Goal: Task Accomplishment & Management: Manage account settings

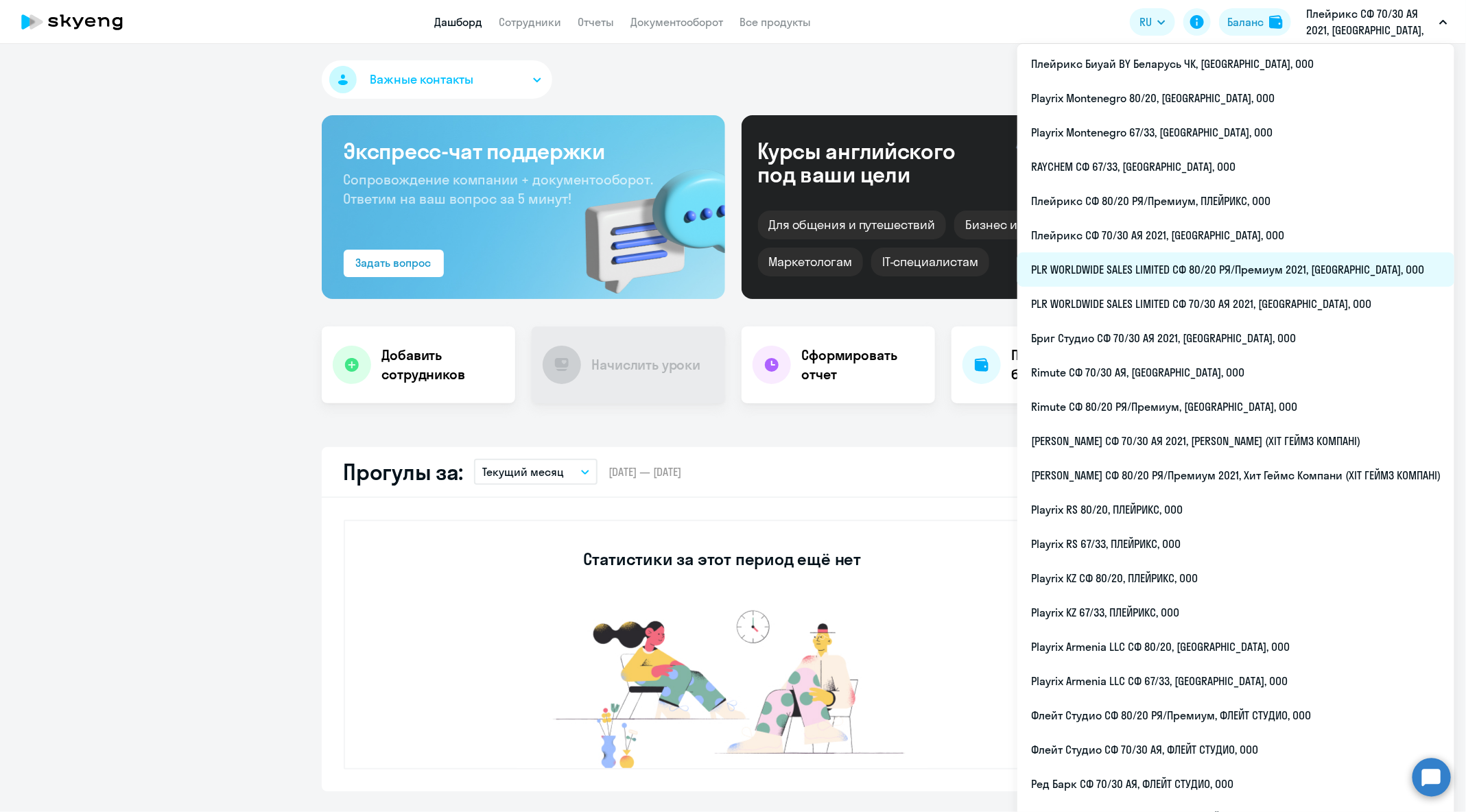
click at [1182, 276] on li "PLR WORLDWIDE SALES LIMITED СФ 80/20 РЯ/Премиум 2021, [GEOGRAPHIC_DATA], ООО" at bounding box center [1235, 270] width 437 height 35
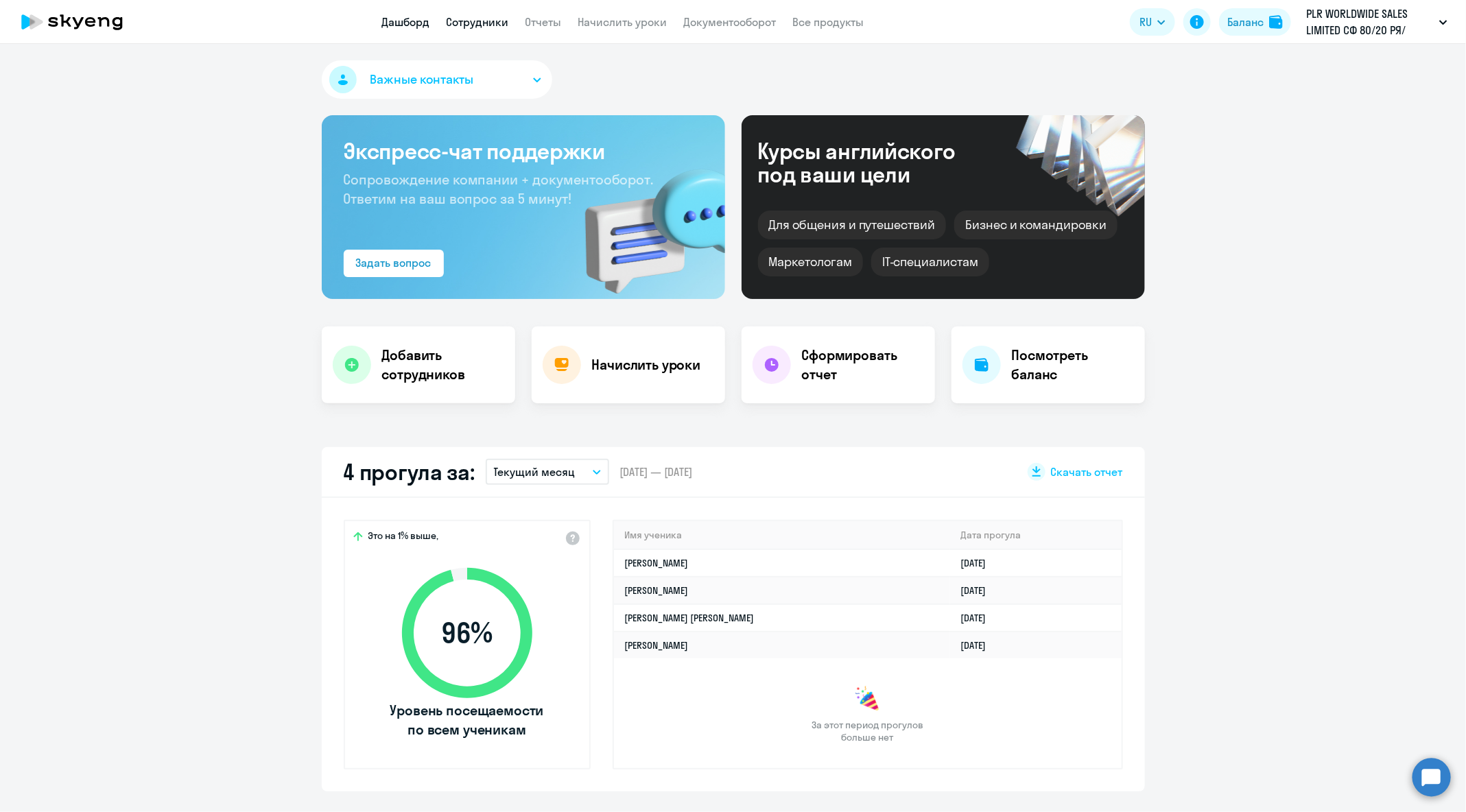
click at [488, 23] on link "Сотрудники" at bounding box center [478, 22] width 62 height 14
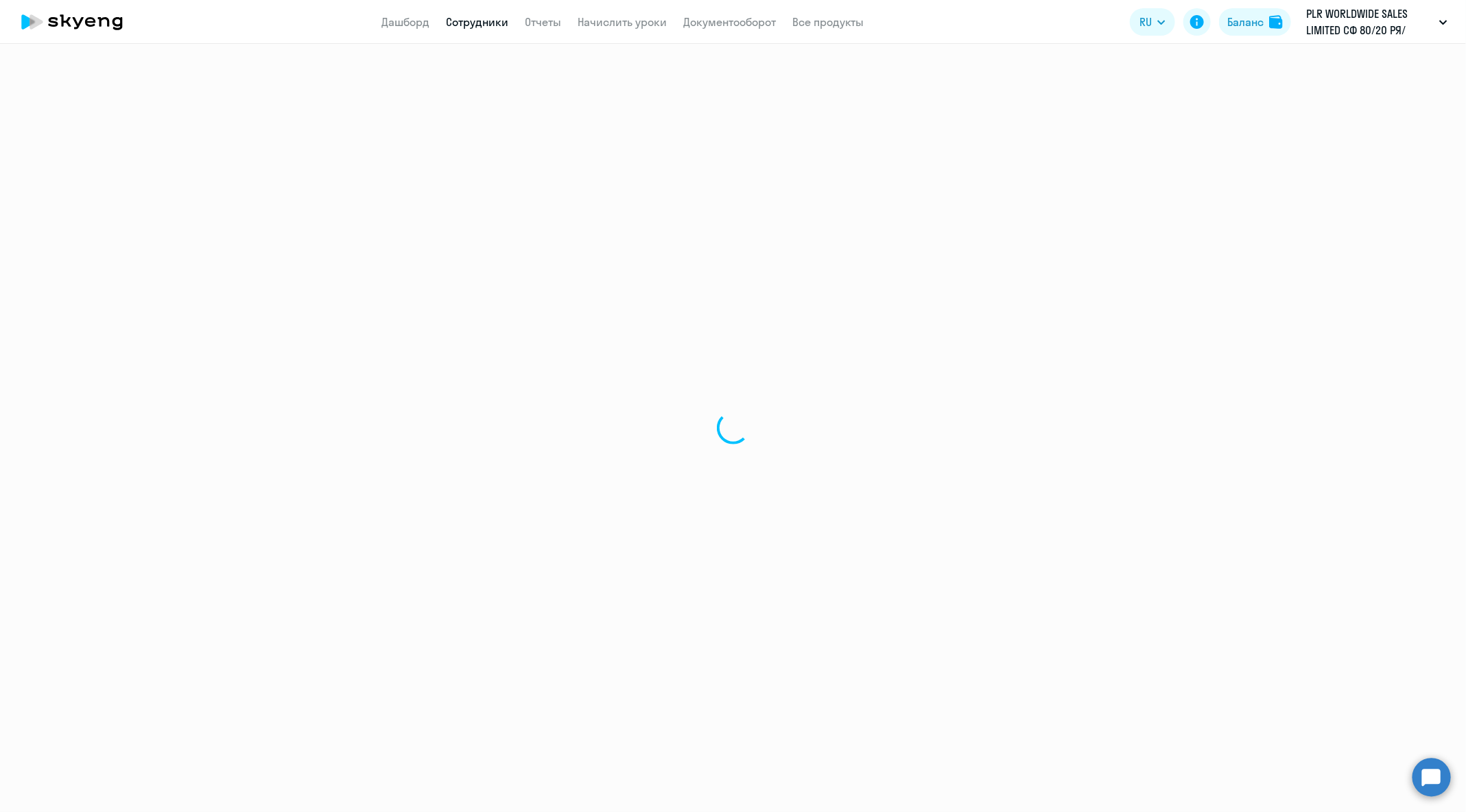
select select "30"
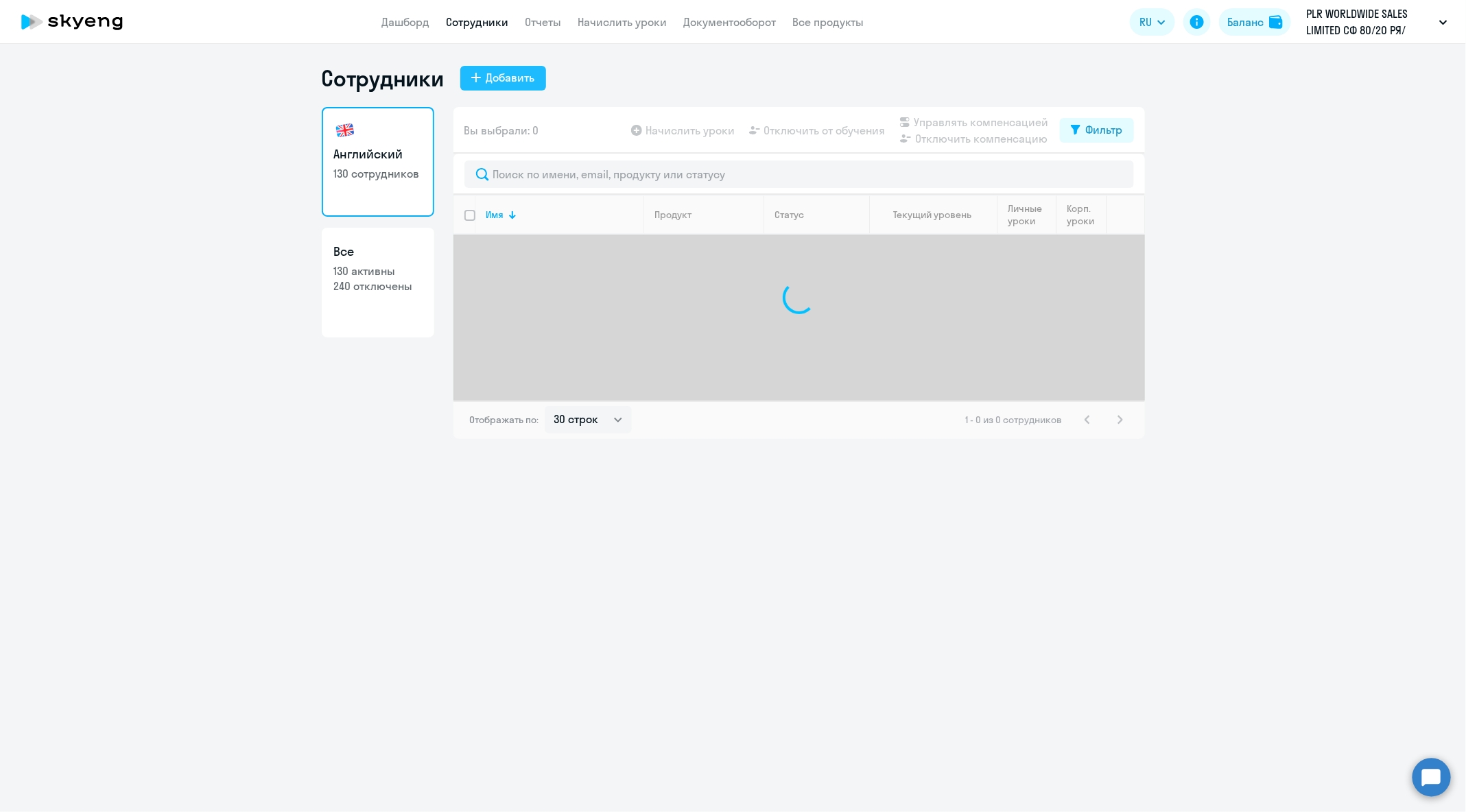
click at [509, 85] on div "Добавить" at bounding box center [510, 77] width 48 height 17
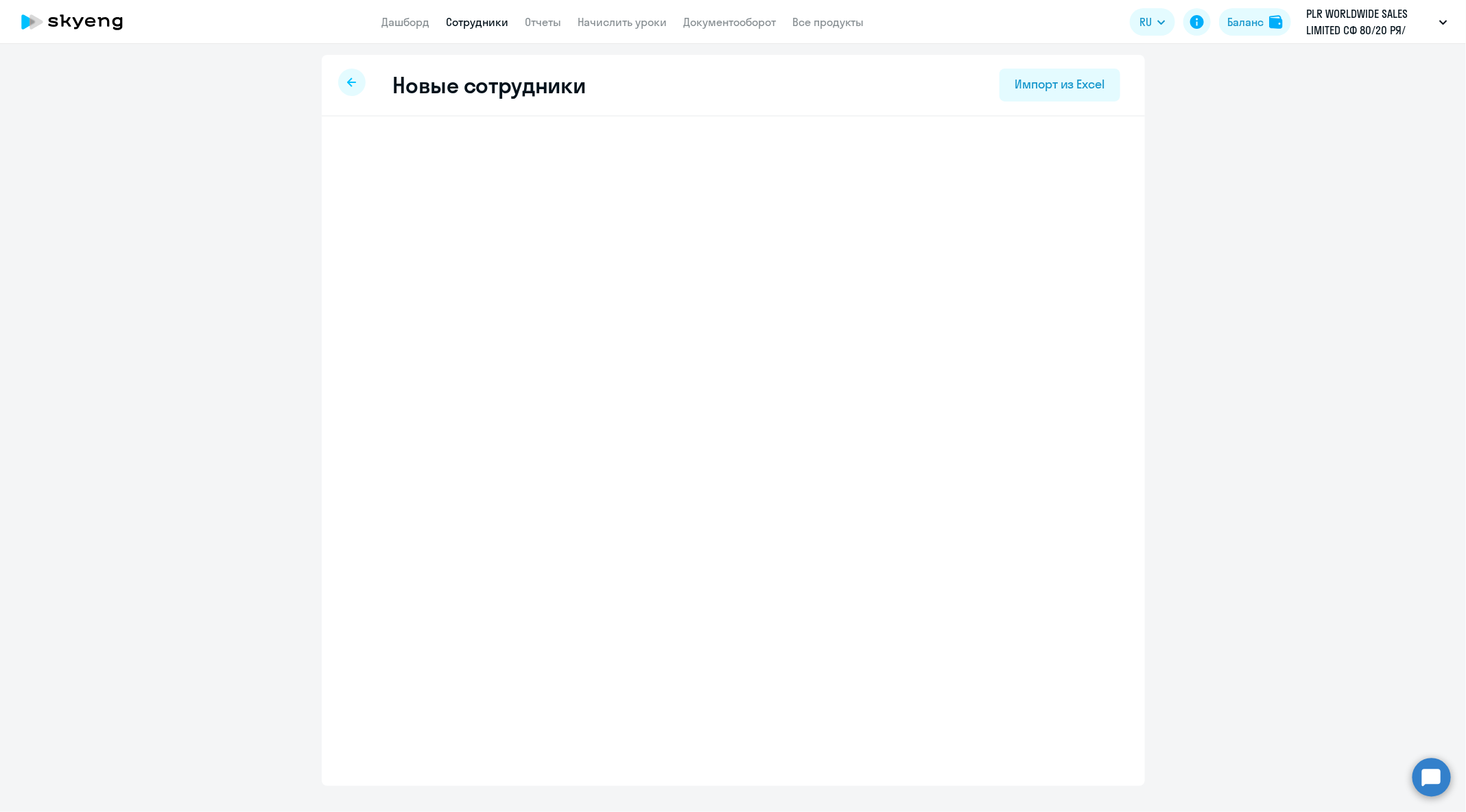
select select "english_adult_not_native_speaker"
select select "3"
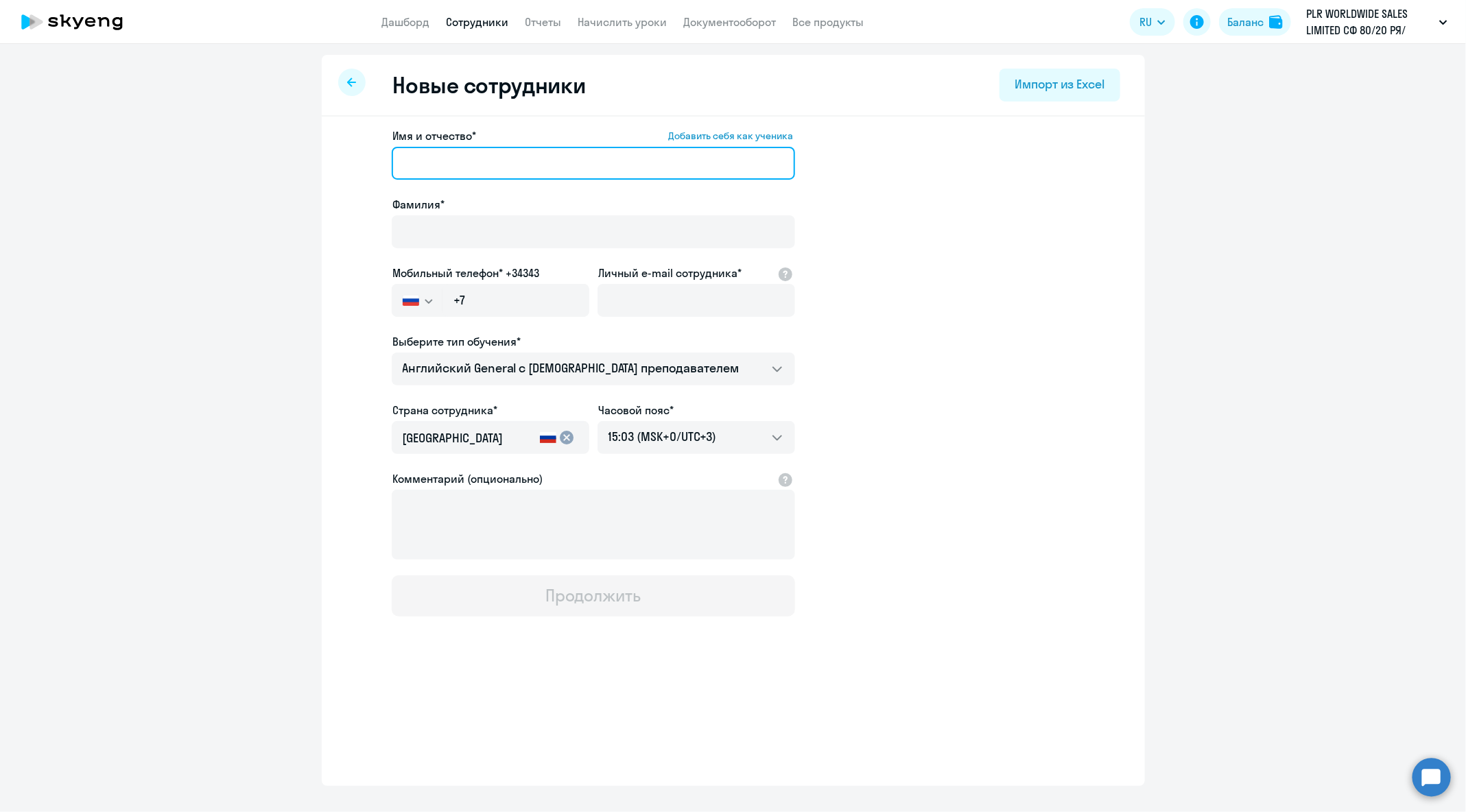
click at [577, 164] on input "Имя и отчество* Добавить себя как ученика" at bounding box center [593, 163] width 403 height 33
paste input "[PERSON_NAME]"
drag, startPoint x: 463, startPoint y: 166, endPoint x: 349, endPoint y: 183, distance: 115.3
click at [351, 182] on app-new-student-form "Имя и отчество* Добавить себя как ученика [PERSON_NAME]* Мобильный телефон* +34…" at bounding box center [733, 372] width 780 height 489
click at [463, 169] on input "[PERSON_NAME]" at bounding box center [593, 163] width 403 height 33
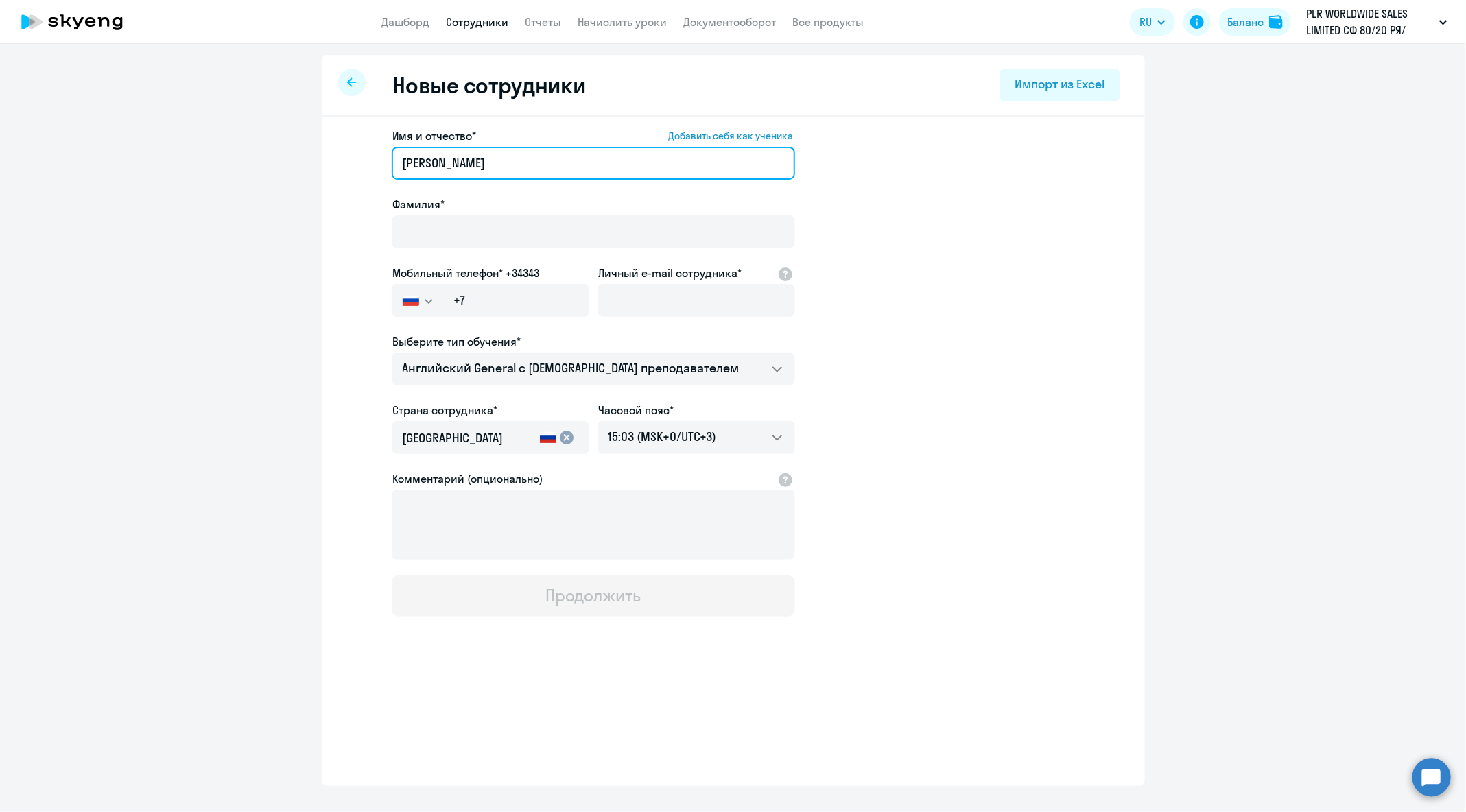
drag, startPoint x: 463, startPoint y: 162, endPoint x: 352, endPoint y: 162, distance: 111.0
click at [352, 162] on app-new-student-form "Имя и отчество* Добавить себя как ученика [PERSON_NAME]* Мобильный телефон* +34…" at bounding box center [733, 372] width 780 height 489
type input "[PERSON_NAME]"
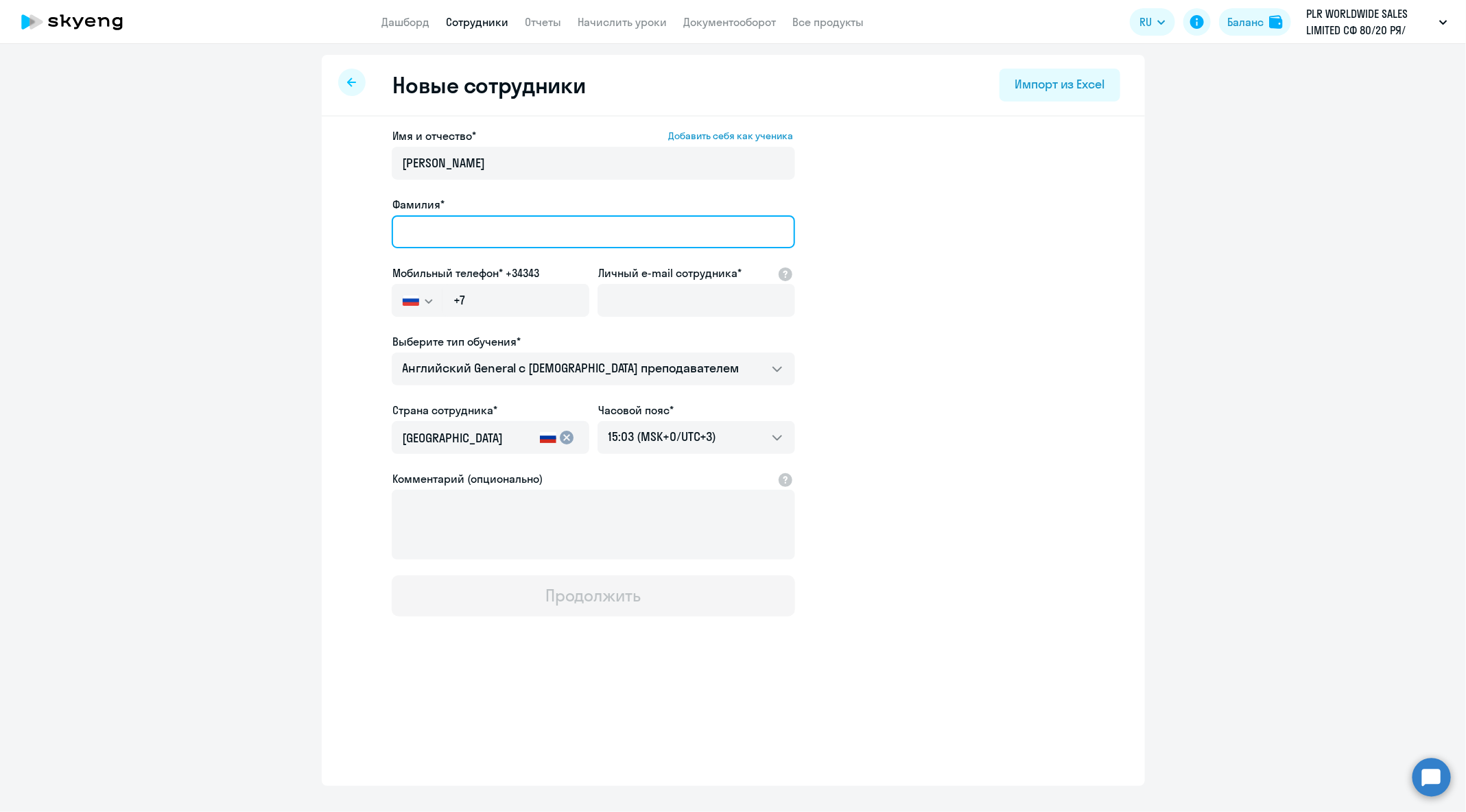
click at [427, 225] on input "Фамилия*" at bounding box center [593, 232] width 403 height 33
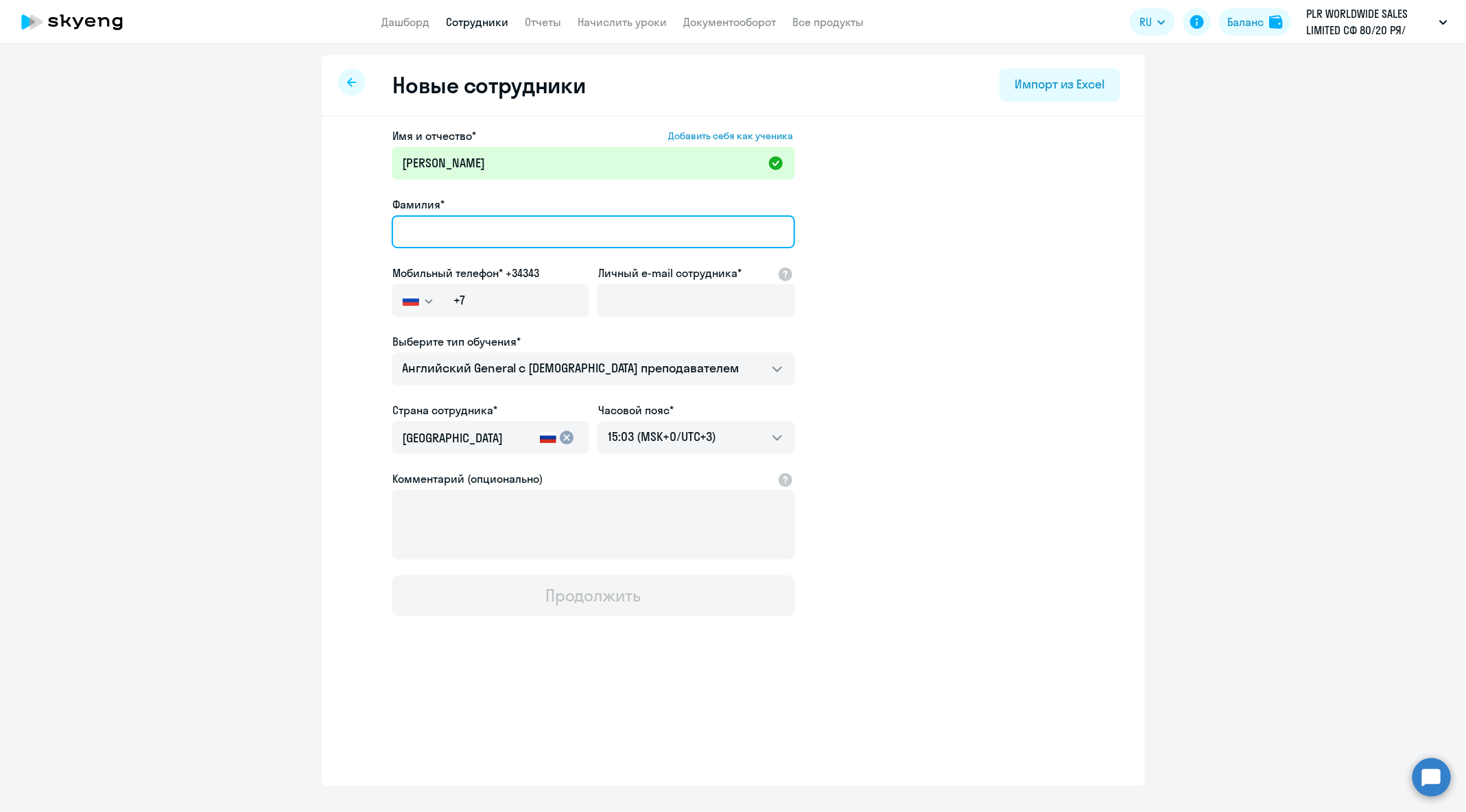
paste input "[PERSON_NAME]"
type input "[PERSON_NAME]"
click at [683, 279] on label "Личный e-mail сотрудника*" at bounding box center [671, 273] width 144 height 17
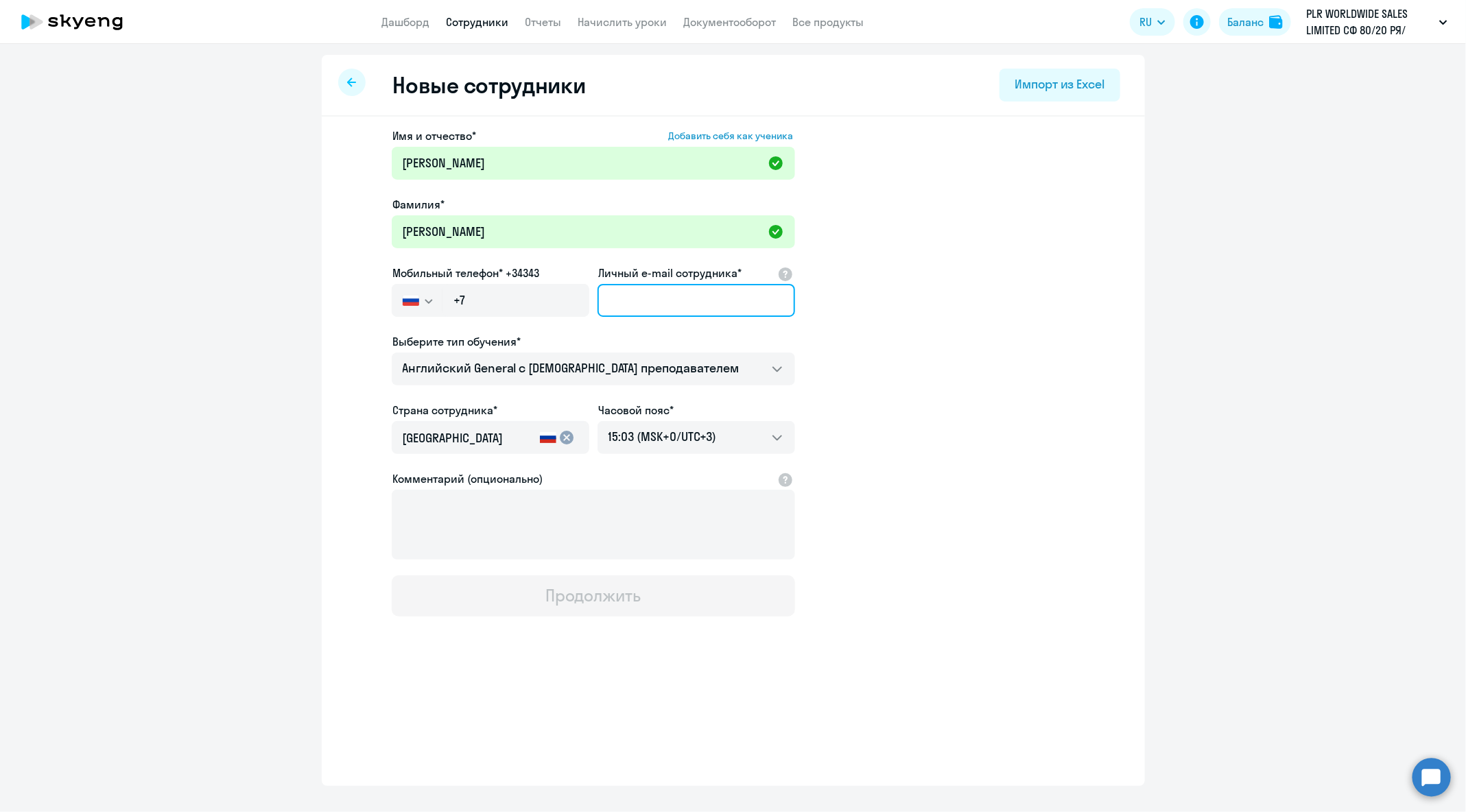
click at [683, 284] on input "Личный e-mail сотрудника*" at bounding box center [697, 300] width 198 height 33
paste input "[EMAIL_ADDRESS][DOMAIN_NAME]"
type input "[EMAIL_ADDRESS][DOMAIN_NAME]"
click at [536, 291] on input "+7" at bounding box center [515, 300] width 146 height 33
paste input "[PHONE_NUMBER]"
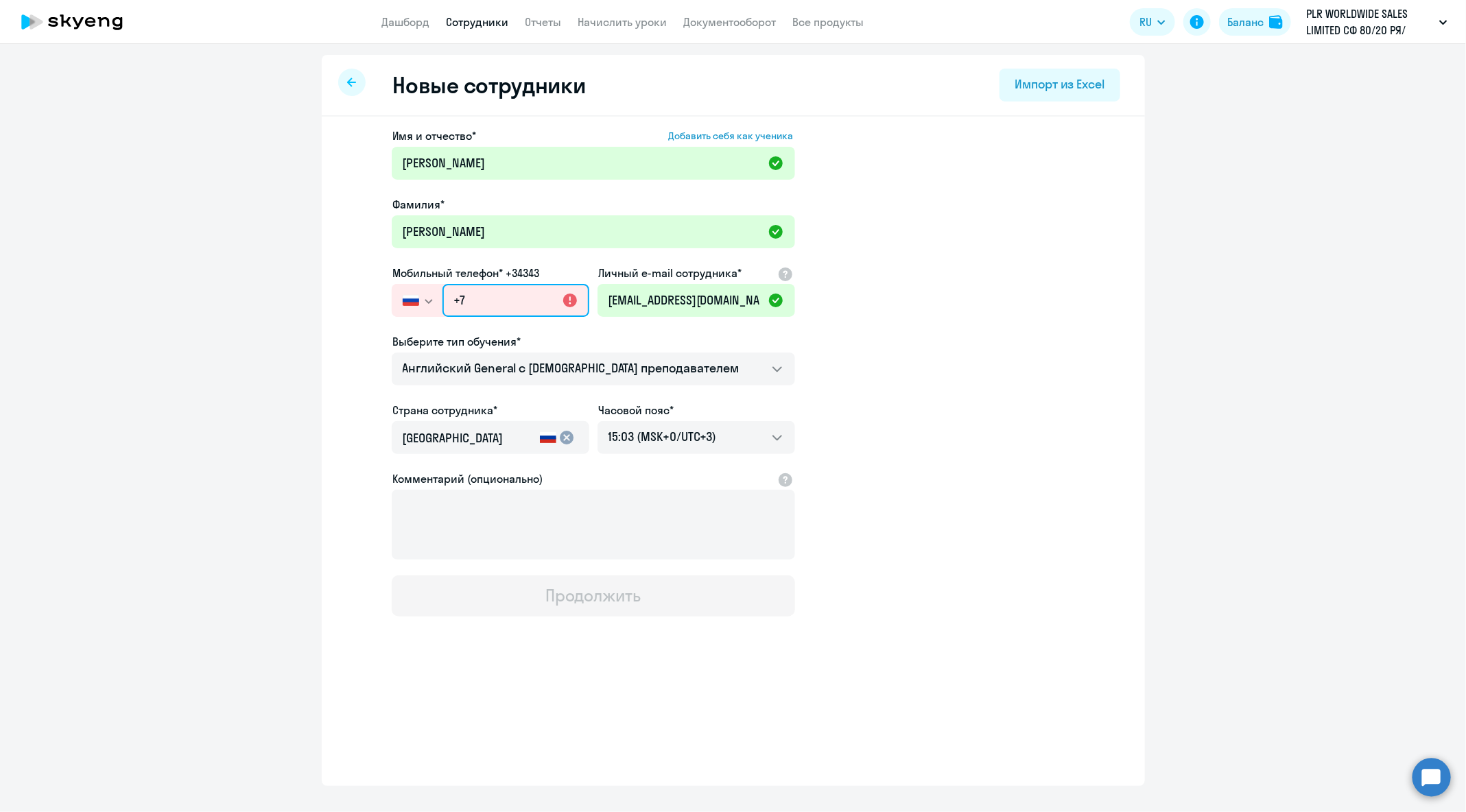
type input "[PHONE_NUMBER]"
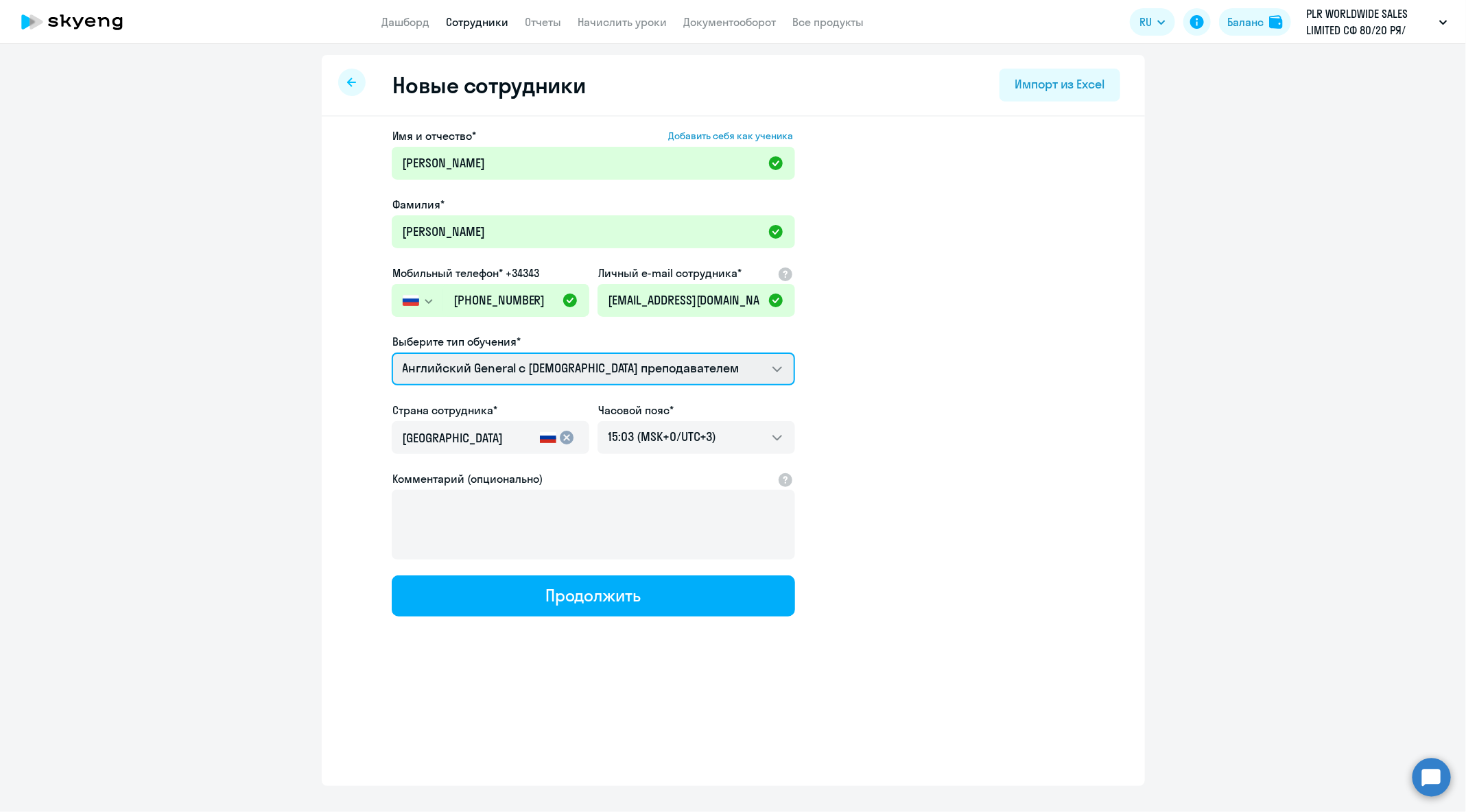
click at [552, 375] on select "Английский General с [DEMOGRAPHIC_DATA] преподавателем Премиум [DEMOGRAPHIC_DAT…" at bounding box center [593, 369] width 403 height 33
select select "english_adult_not_native_speaker_premium"
click at [392, 352] on select "Английский General с [DEMOGRAPHIC_DATA] преподавателем Премиум [DEMOGRAPHIC_DAT…" at bounding box center [593, 369] width 403 height 33
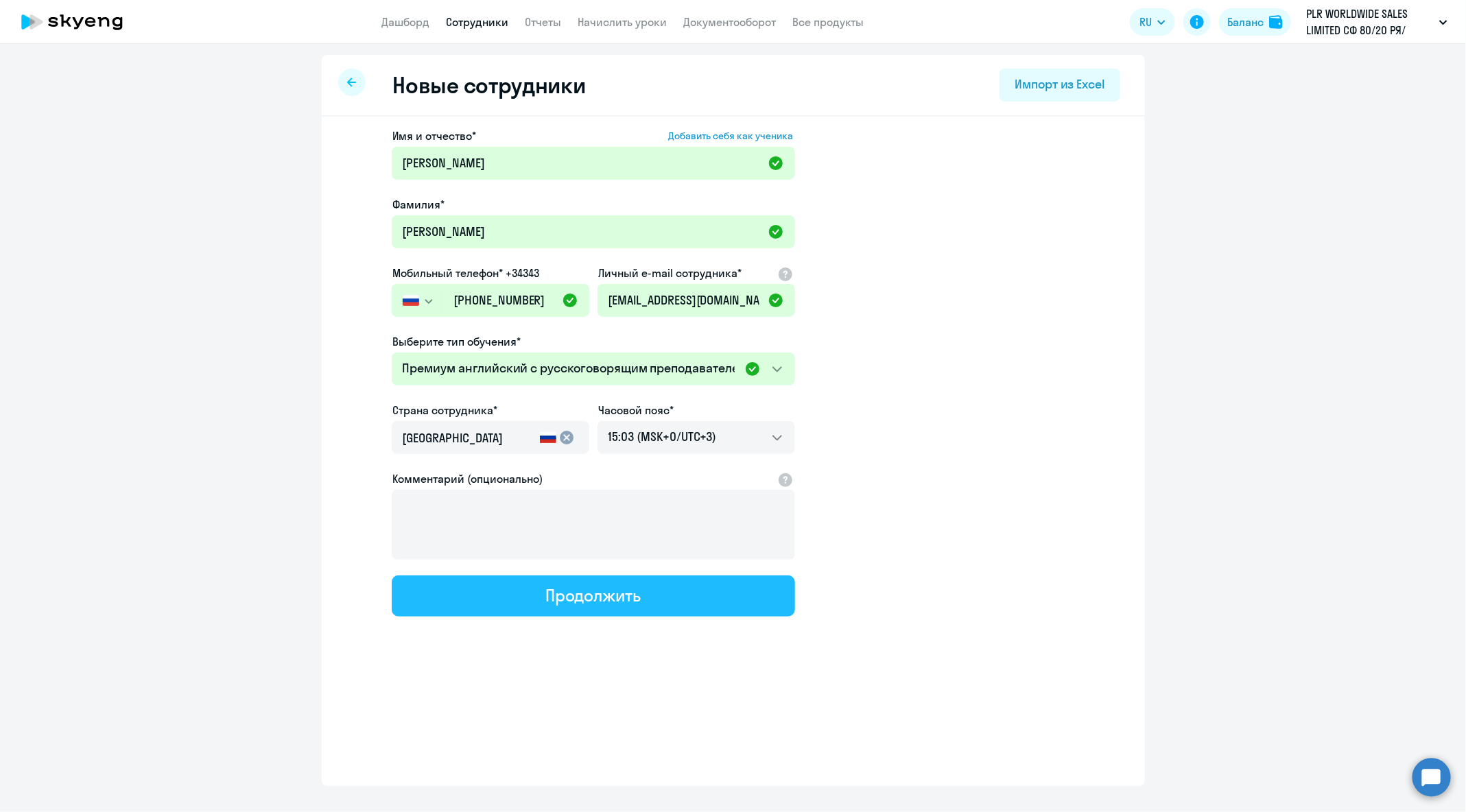
click at [572, 586] on div "Продолжить" at bounding box center [593, 595] width 95 height 22
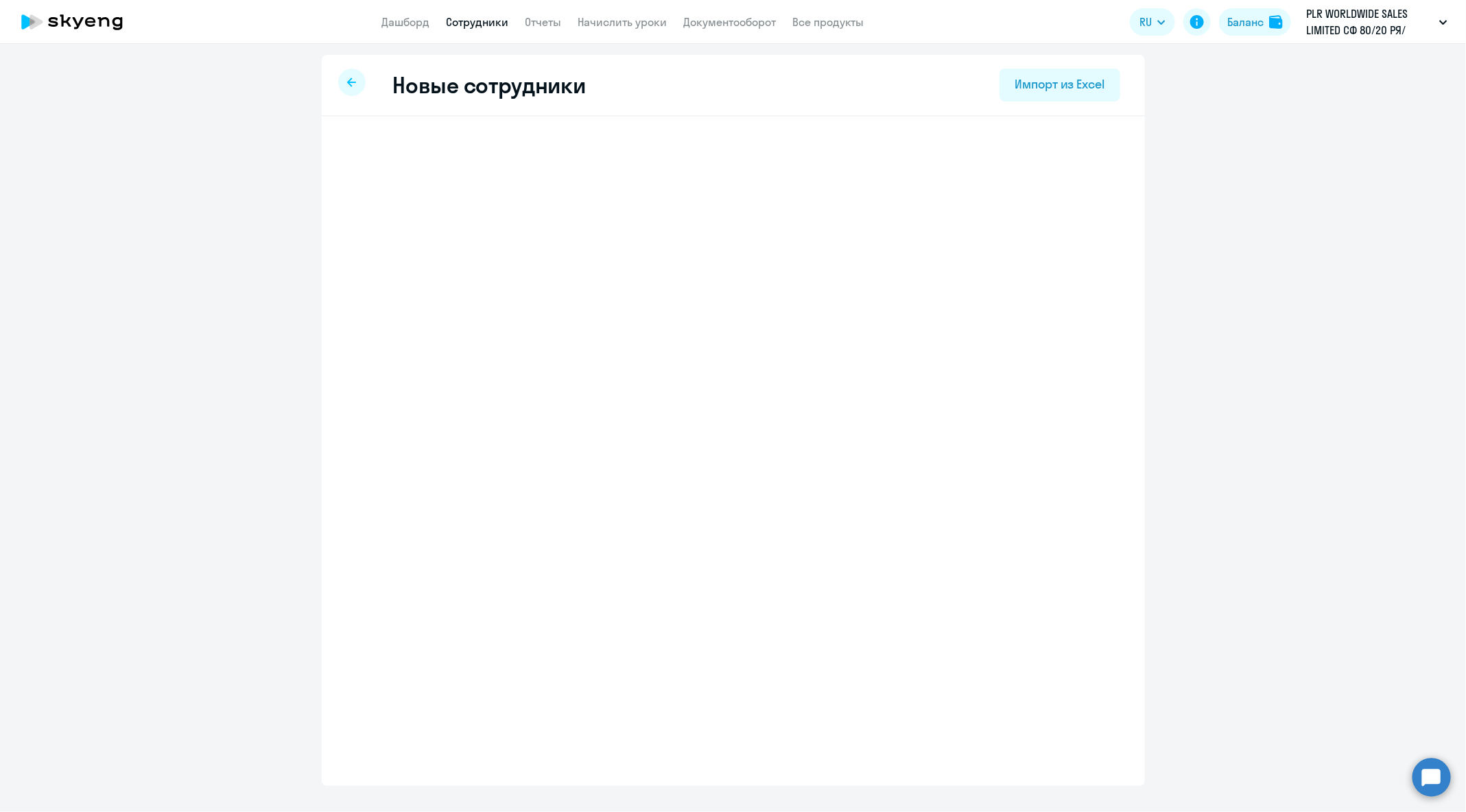
select select "english_adult_not_native_speaker_premium"
select select "3"
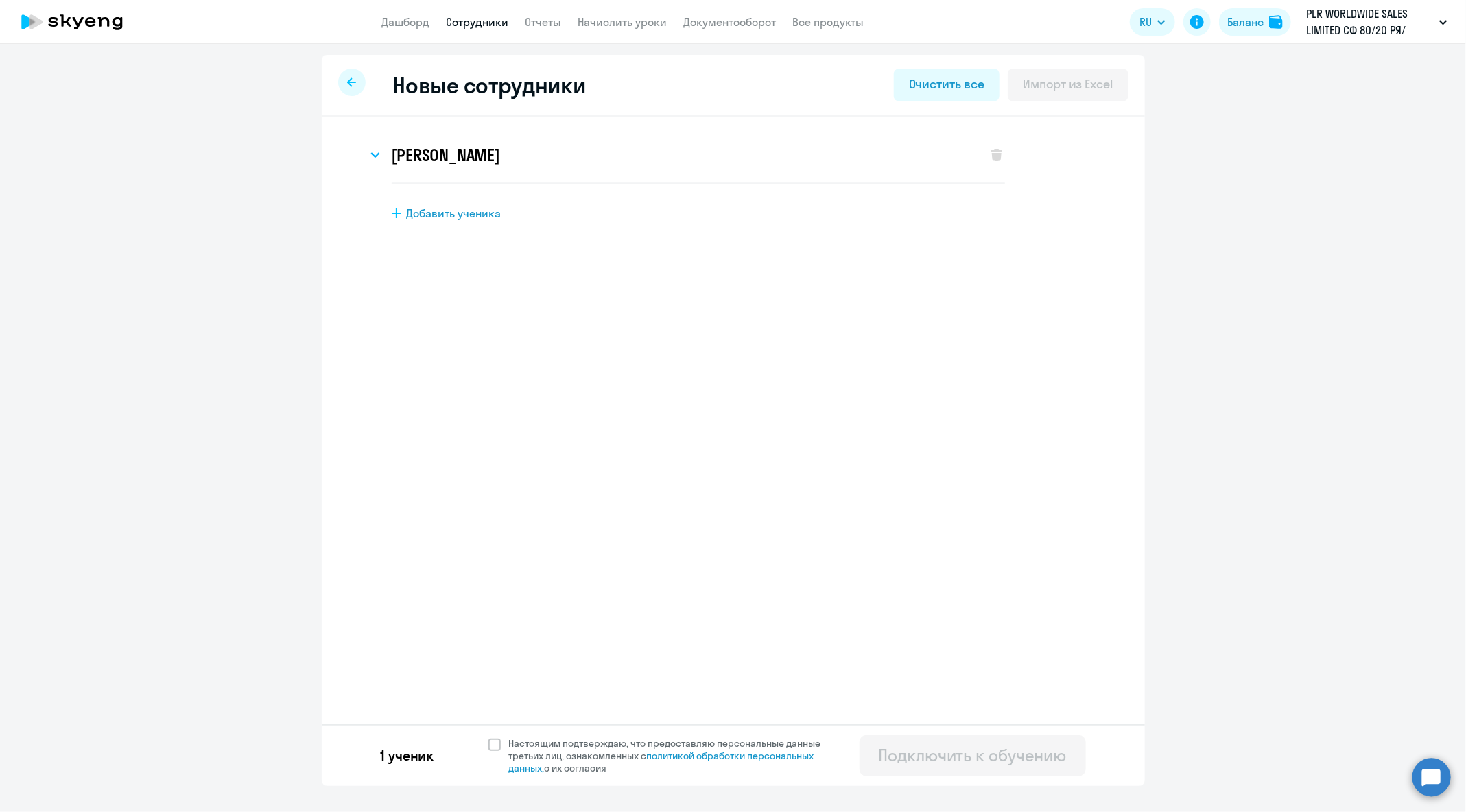
click at [520, 733] on div "1 ученик Настоящим подтверждаю, что предоставляю персональные данные третьих ли…" at bounding box center [733, 756] width 823 height 62
click at [516, 747] on span "Настоящим подтверждаю, что предоставляю персональные данные третьих лиц, ознако…" at bounding box center [673, 756] width 328 height 37
click at [489, 738] on input "Настоящим подтверждаю, что предоставляю персональные данные третьих лиц, ознако…" at bounding box center [488, 737] width 1 height 1
checkbox input "true"
click at [933, 739] on button "Подключить к обучению" at bounding box center [973, 756] width 227 height 41
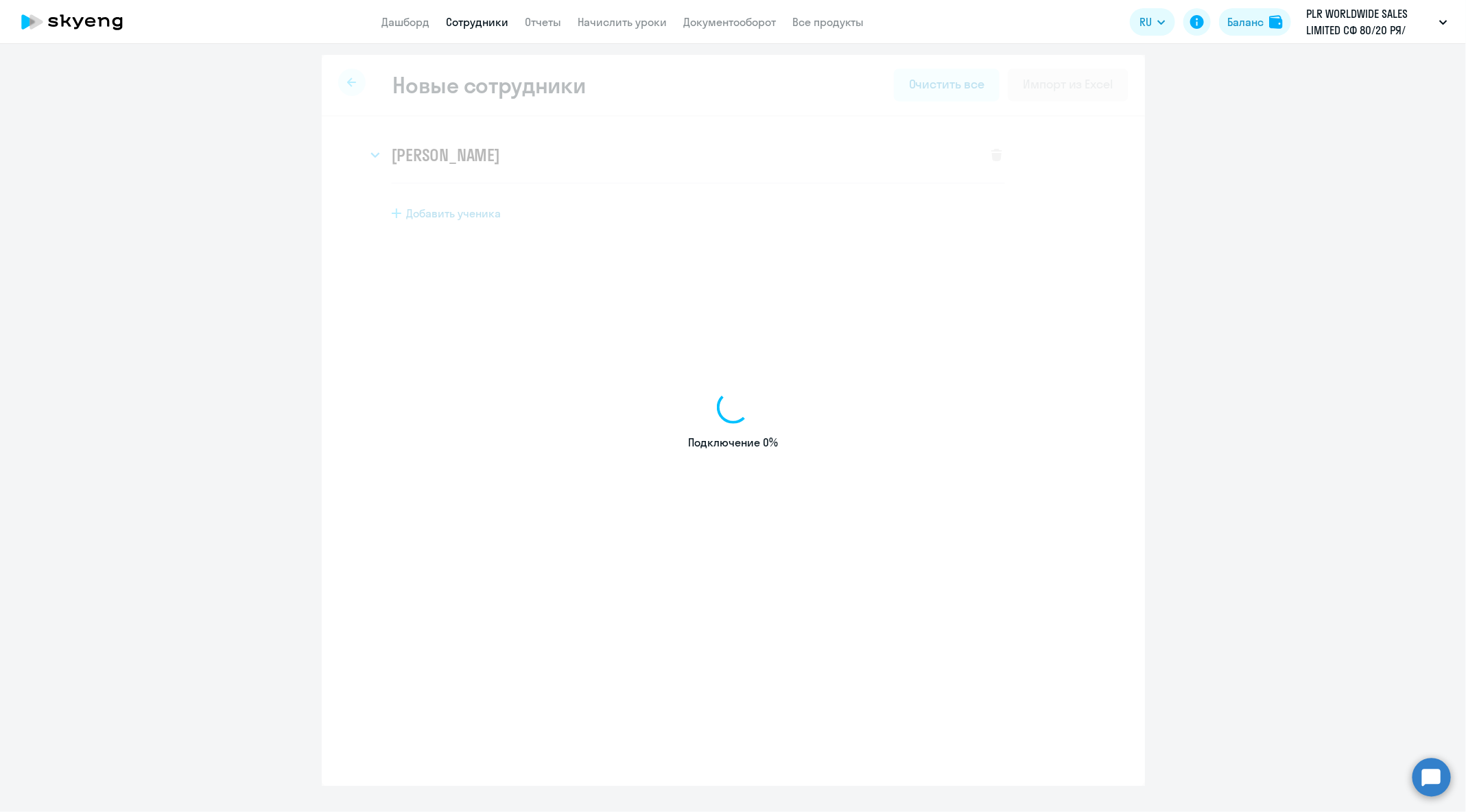
select select "english_adult_not_native_speaker"
select select "3"
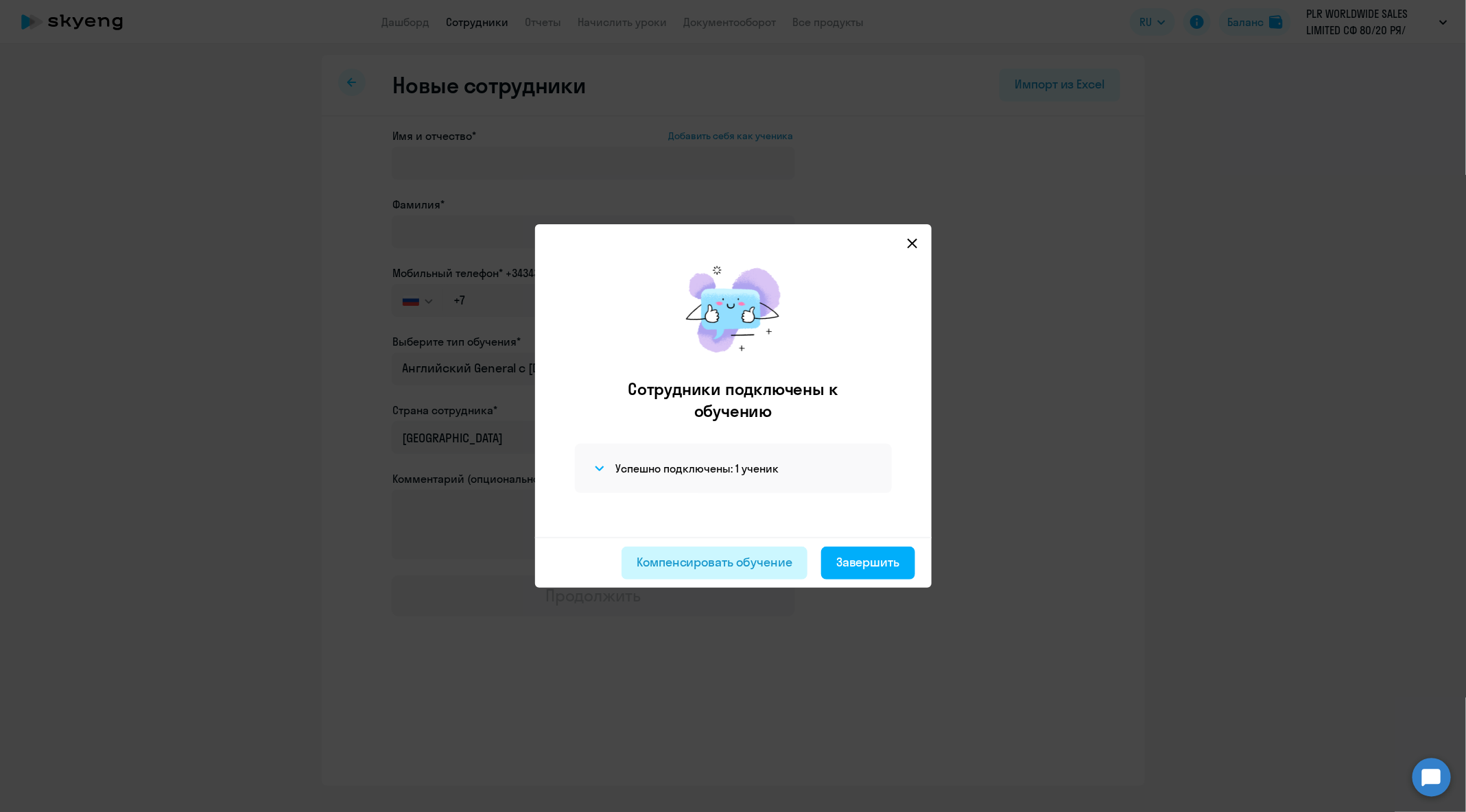
click at [713, 572] on button "Компенсировать обучение" at bounding box center [715, 563] width 186 height 33
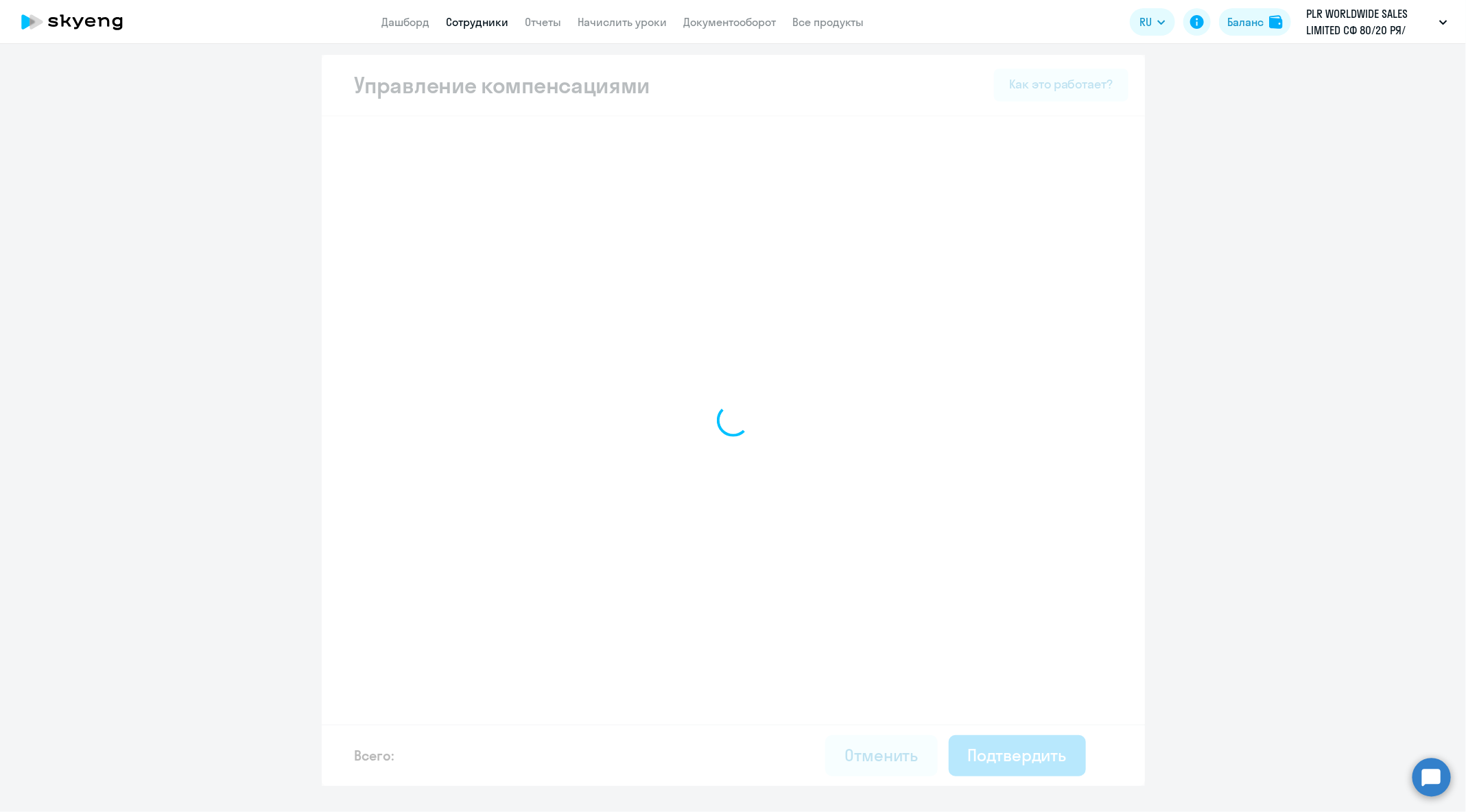
select select "MONTHLY"
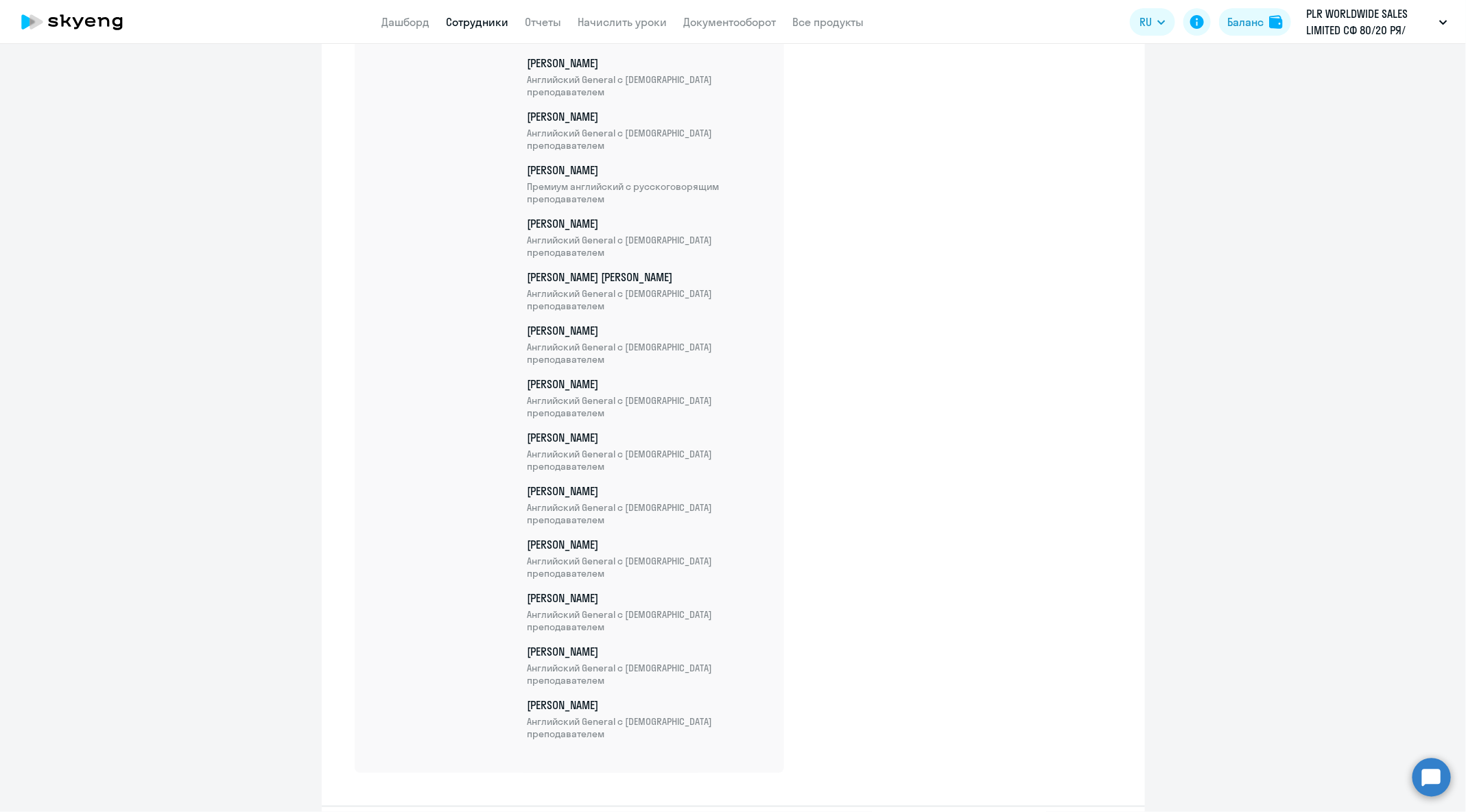
scroll to position [6765, 0]
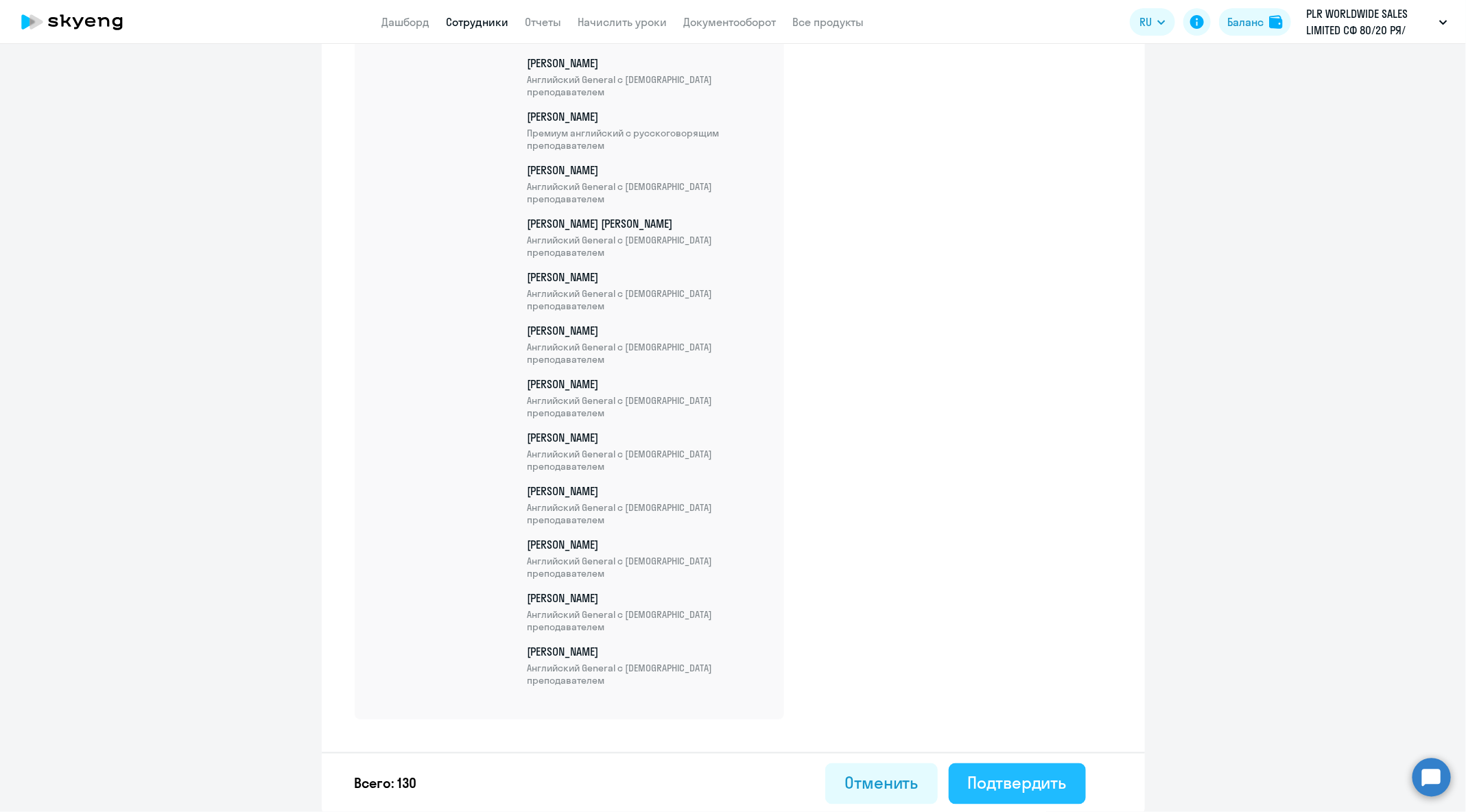
click at [1042, 786] on div "Подтвердить" at bounding box center [1017, 783] width 99 height 22
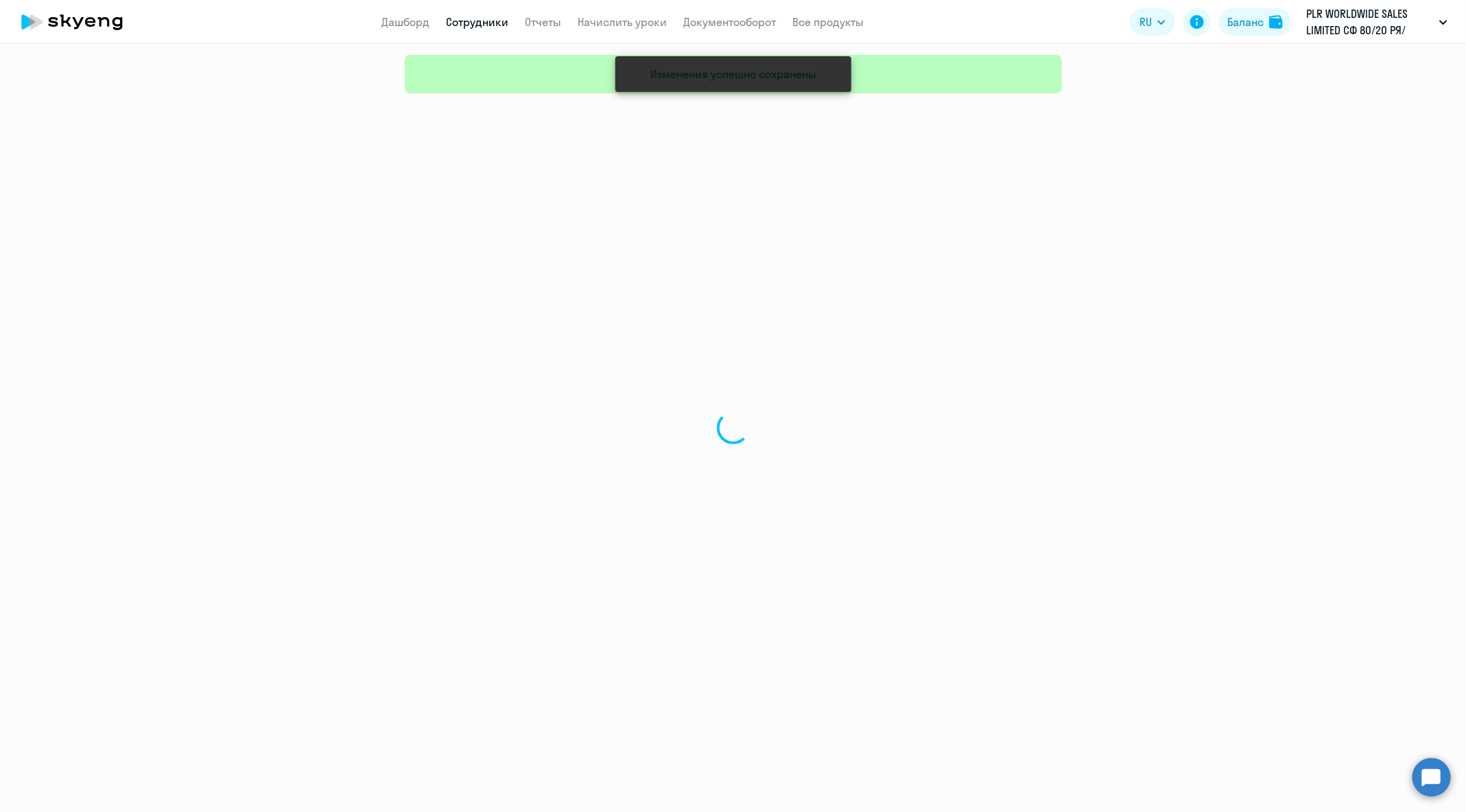
select select "30"
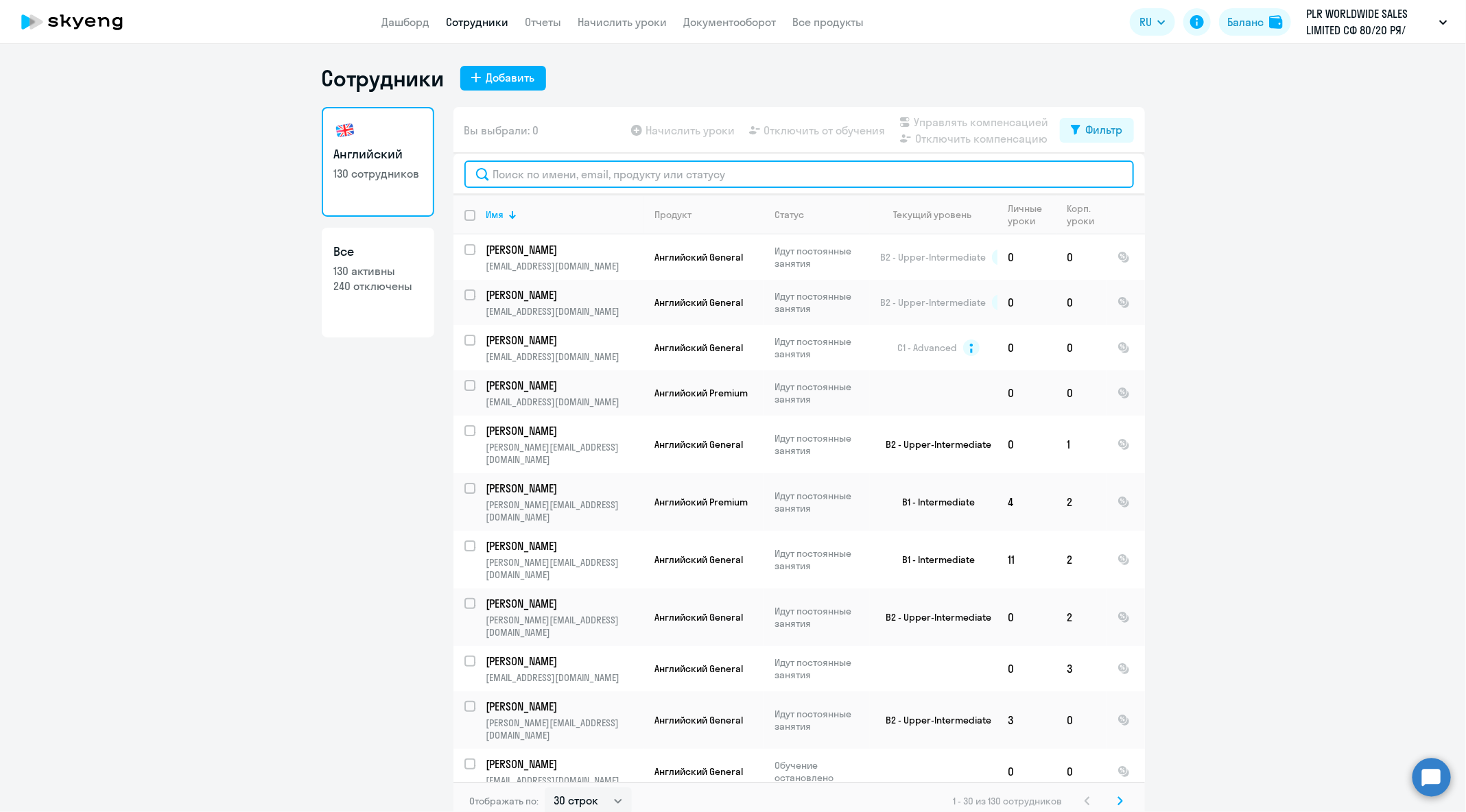
click at [582, 173] on input "text" at bounding box center [799, 174] width 670 height 27
paste input "[EMAIL_ADDRESS][DOMAIN_NAME]"
type input "[EMAIL_ADDRESS][DOMAIN_NAME]"
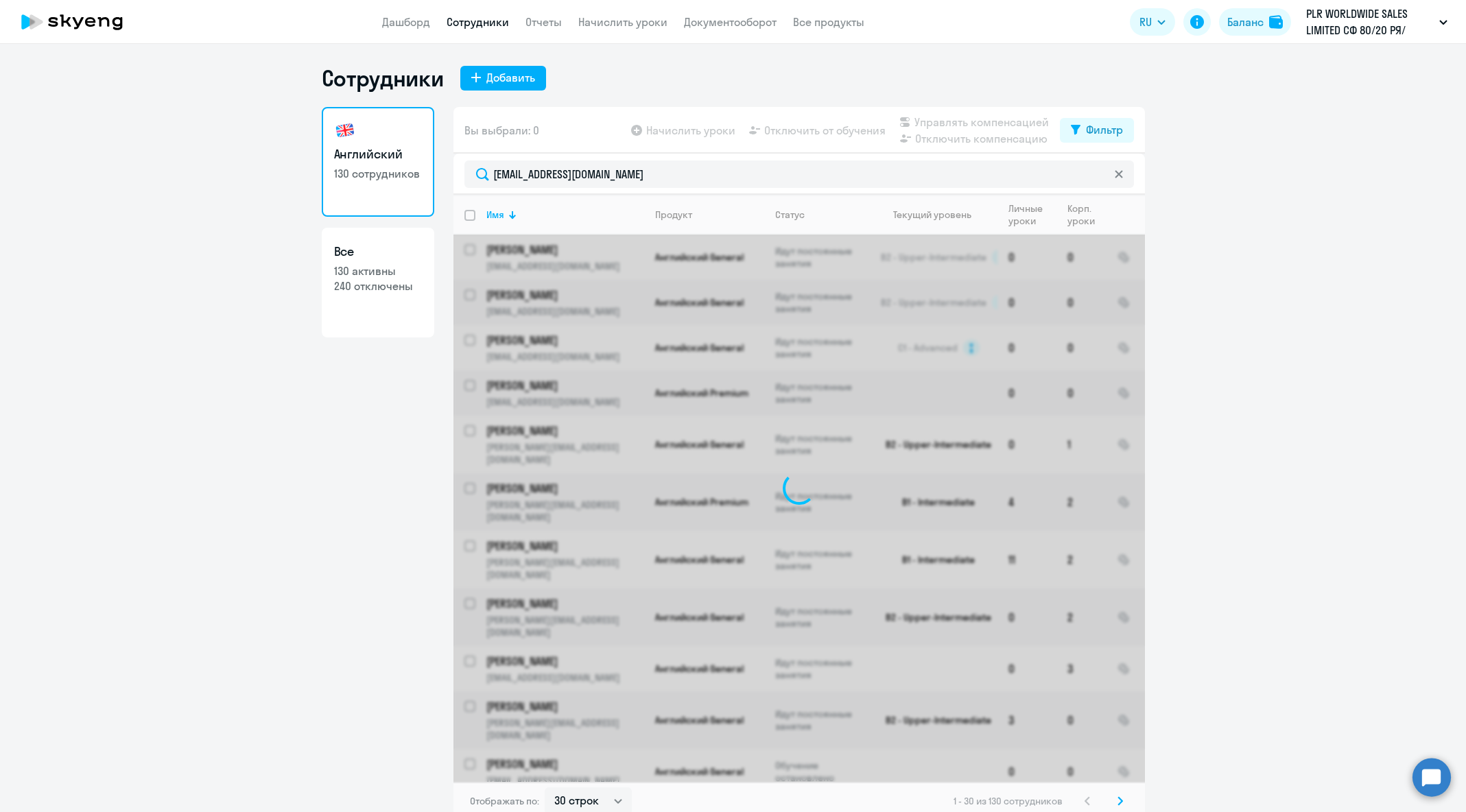
select select "30"
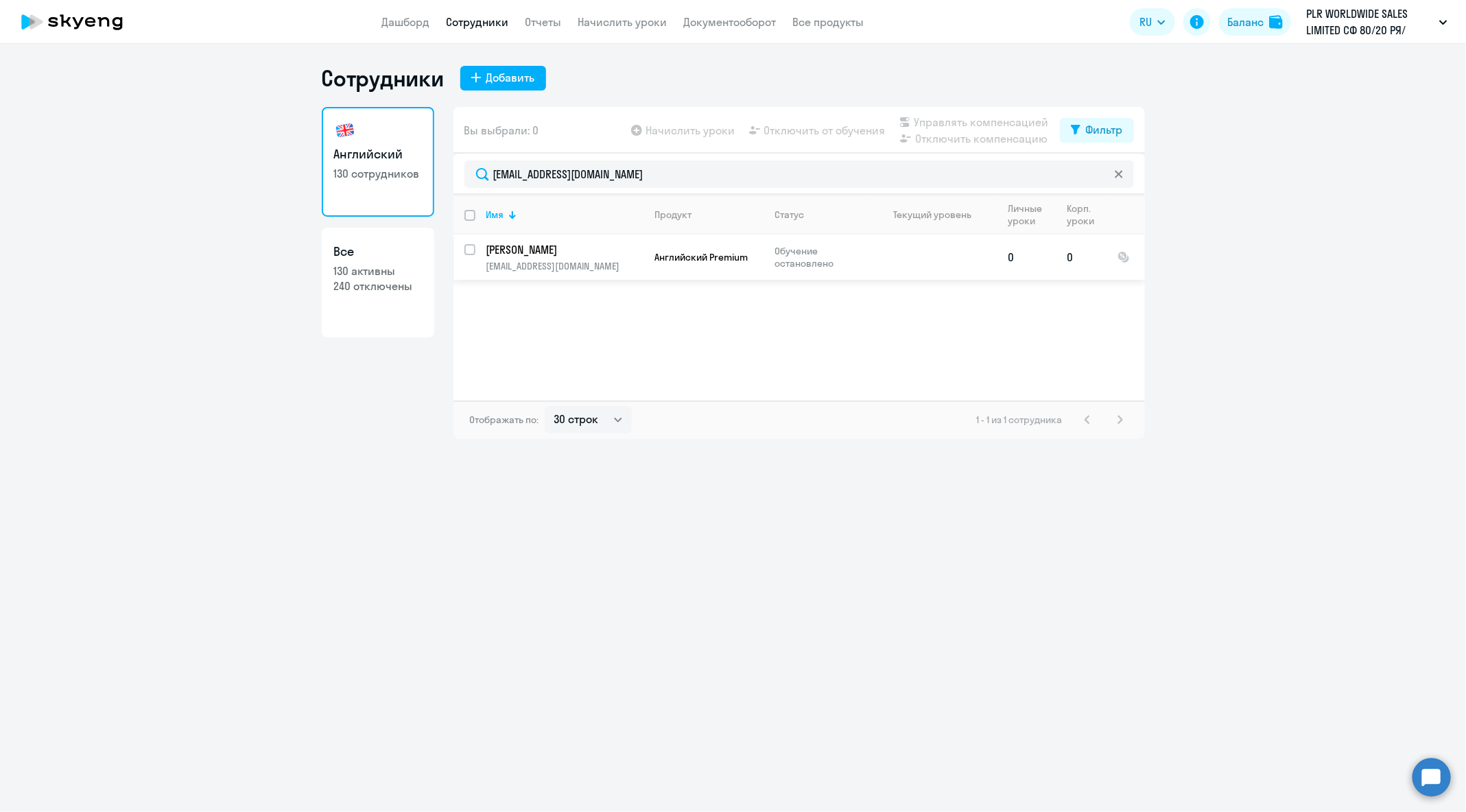
type input "[EMAIL_ADDRESS][DOMAIN_NAME]"
click at [472, 249] on input "select row 38736984" at bounding box center [478, 258] width 27 height 27
checkbox input "true"
click at [635, 253] on p "[PERSON_NAME]" at bounding box center [564, 249] width 155 height 15
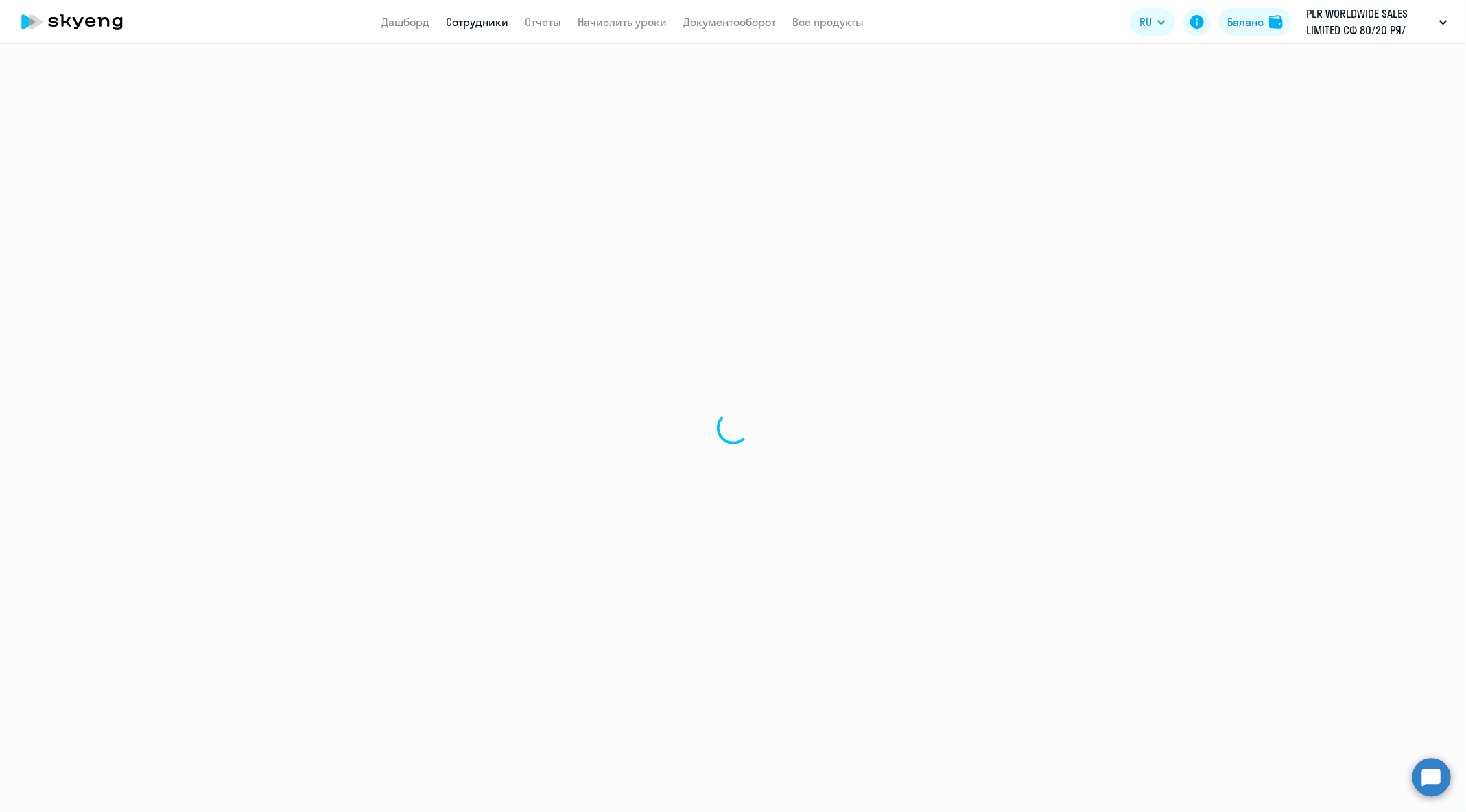
select select "english"
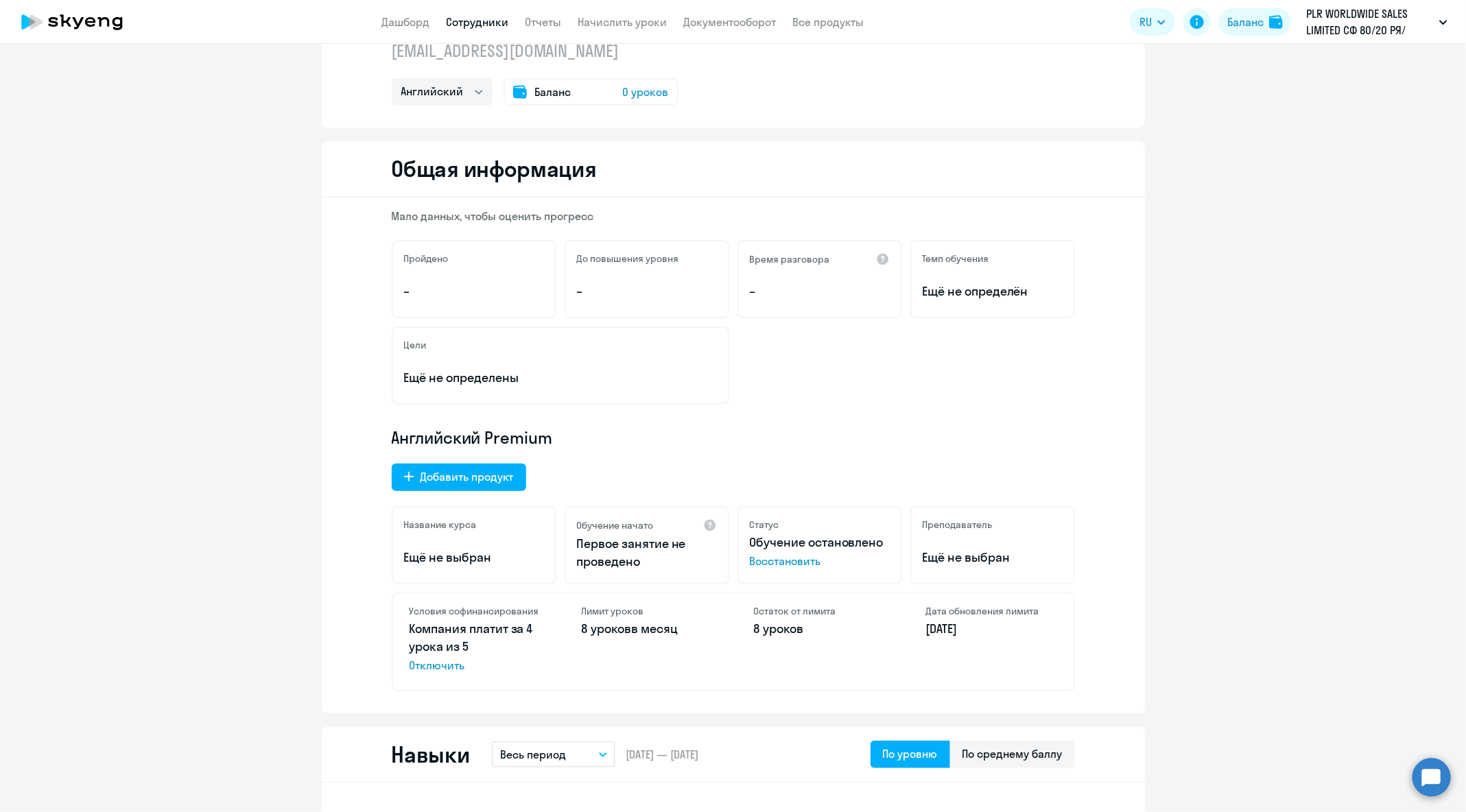
scroll to position [95, 0]
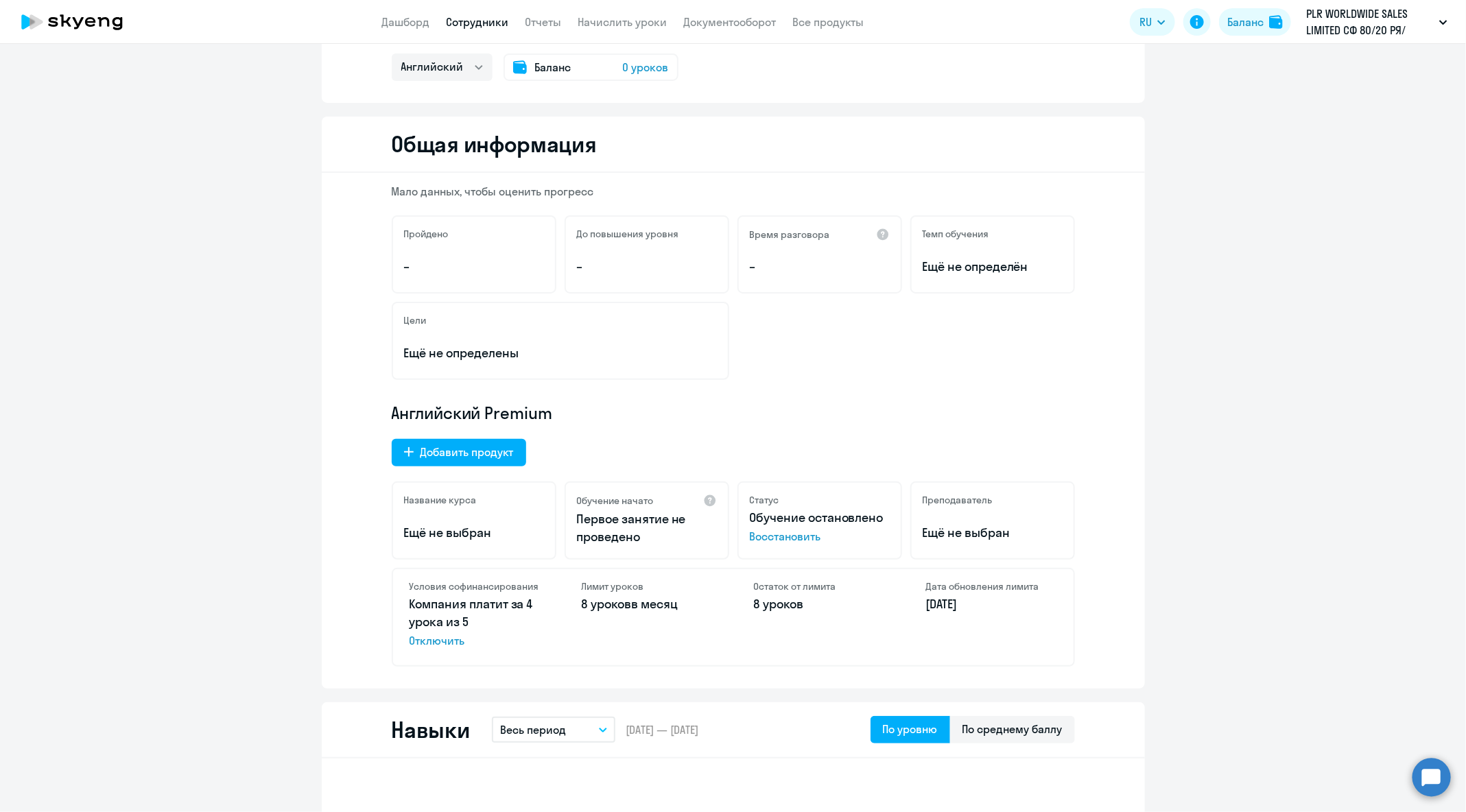
click at [801, 542] on span "Восстановить" at bounding box center [820, 536] width 140 height 17
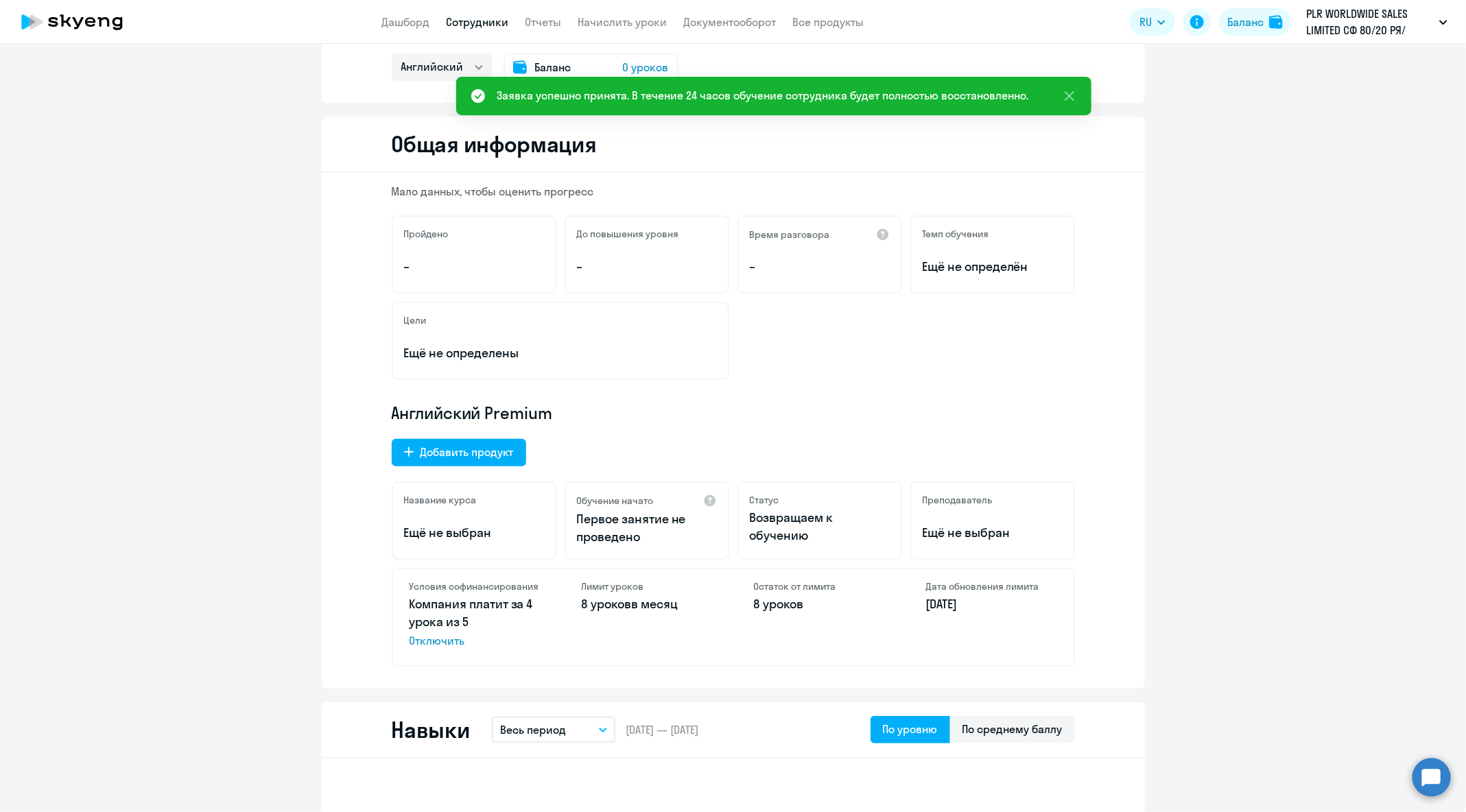
scroll to position [0, 0]
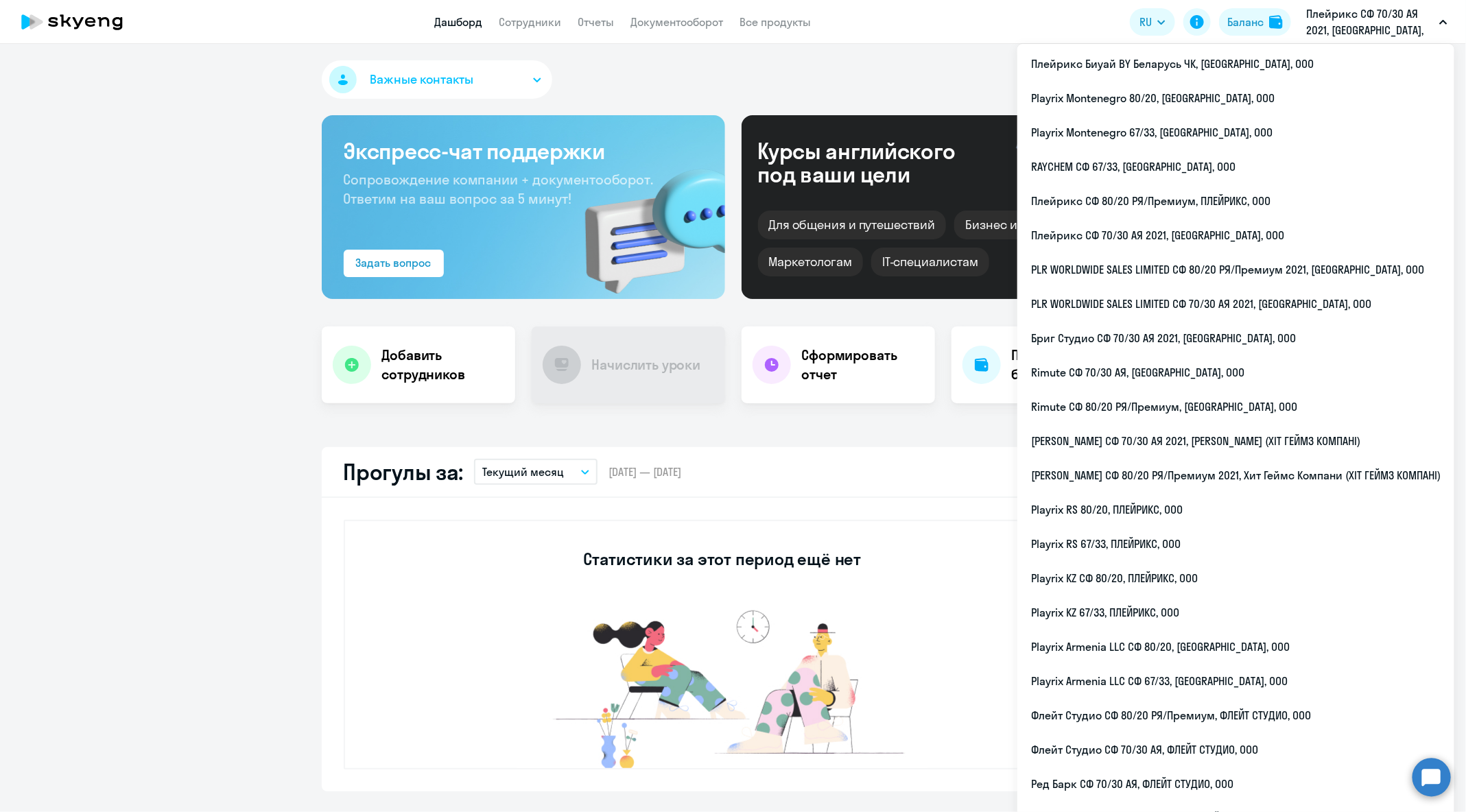
click at [1439, 22] on button "Плейрикс СФ 70/30 АЯ 2021, ПЛЕЙРИКС, ООО" at bounding box center [1376, 22] width 155 height 33
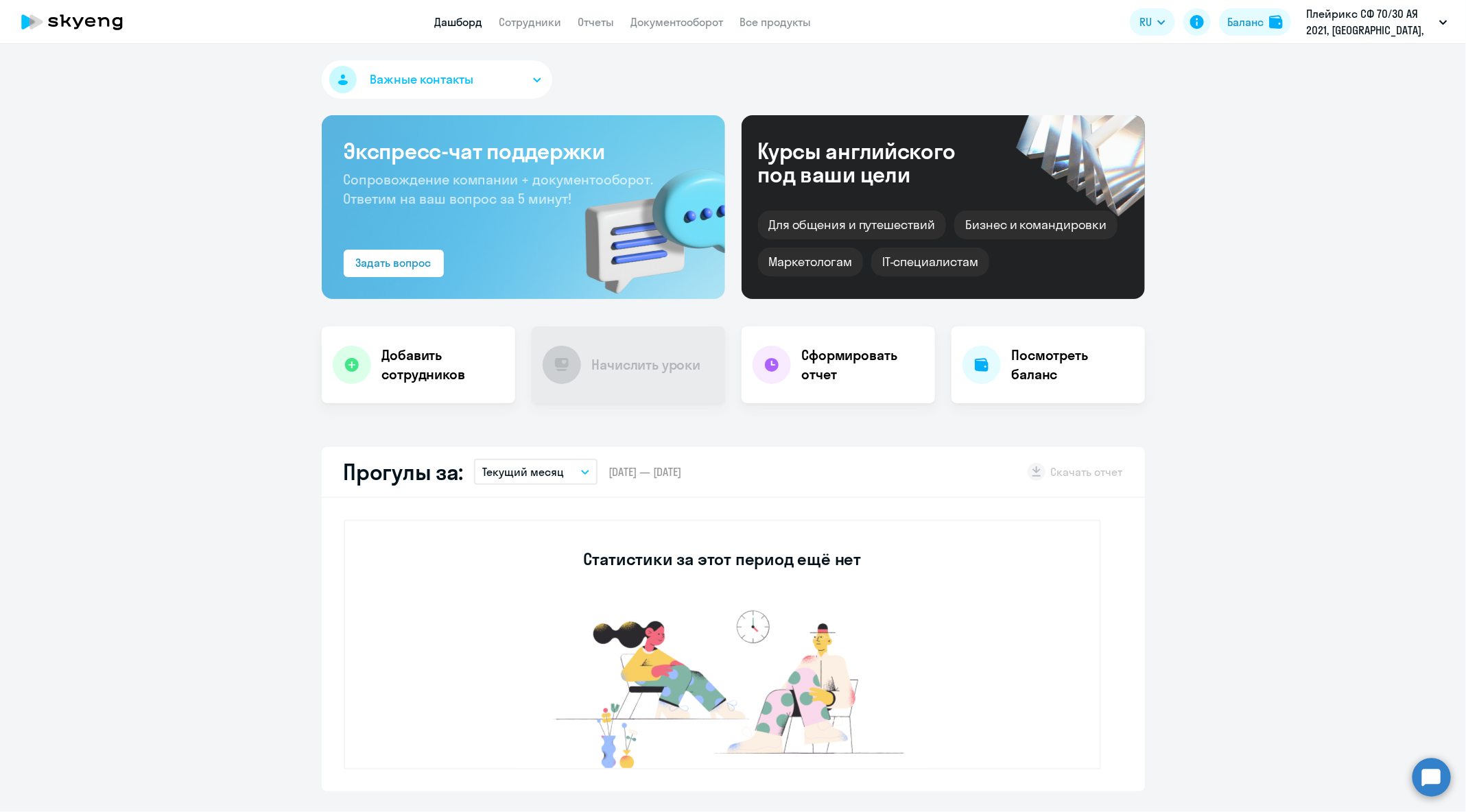
click at [1439, 22] on button "Плейрикс СФ 70/30 АЯ 2021, ПЛЕЙРИКС, ООО" at bounding box center [1376, 22] width 155 height 33
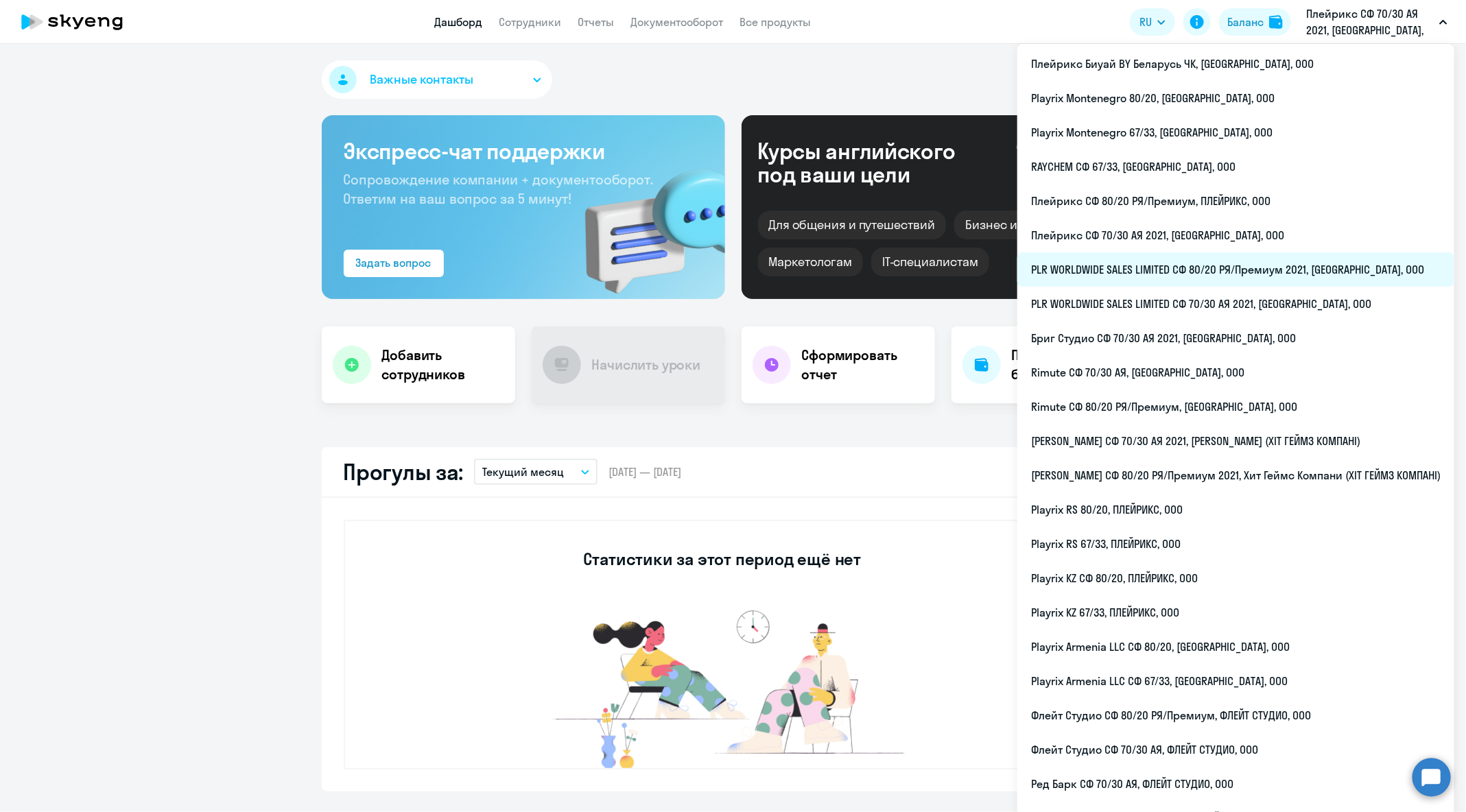
click at [1236, 278] on li "PLR WORLDWIDE SALES LIMITED СФ 80/20 РЯ/Премиум 2021, [GEOGRAPHIC_DATA], ООО" at bounding box center [1235, 270] width 437 height 35
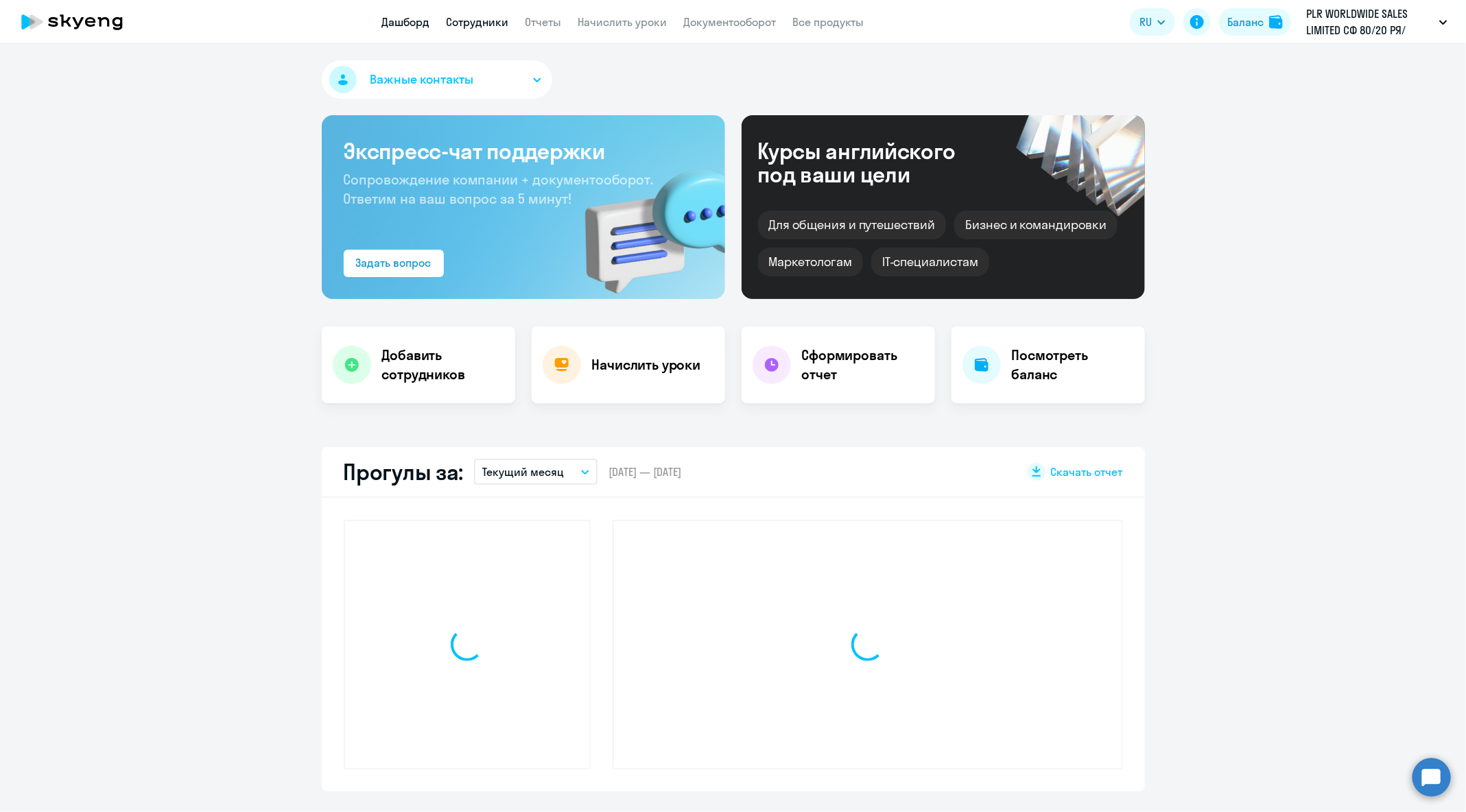
click at [489, 22] on link "Сотрудники" at bounding box center [478, 22] width 62 height 14
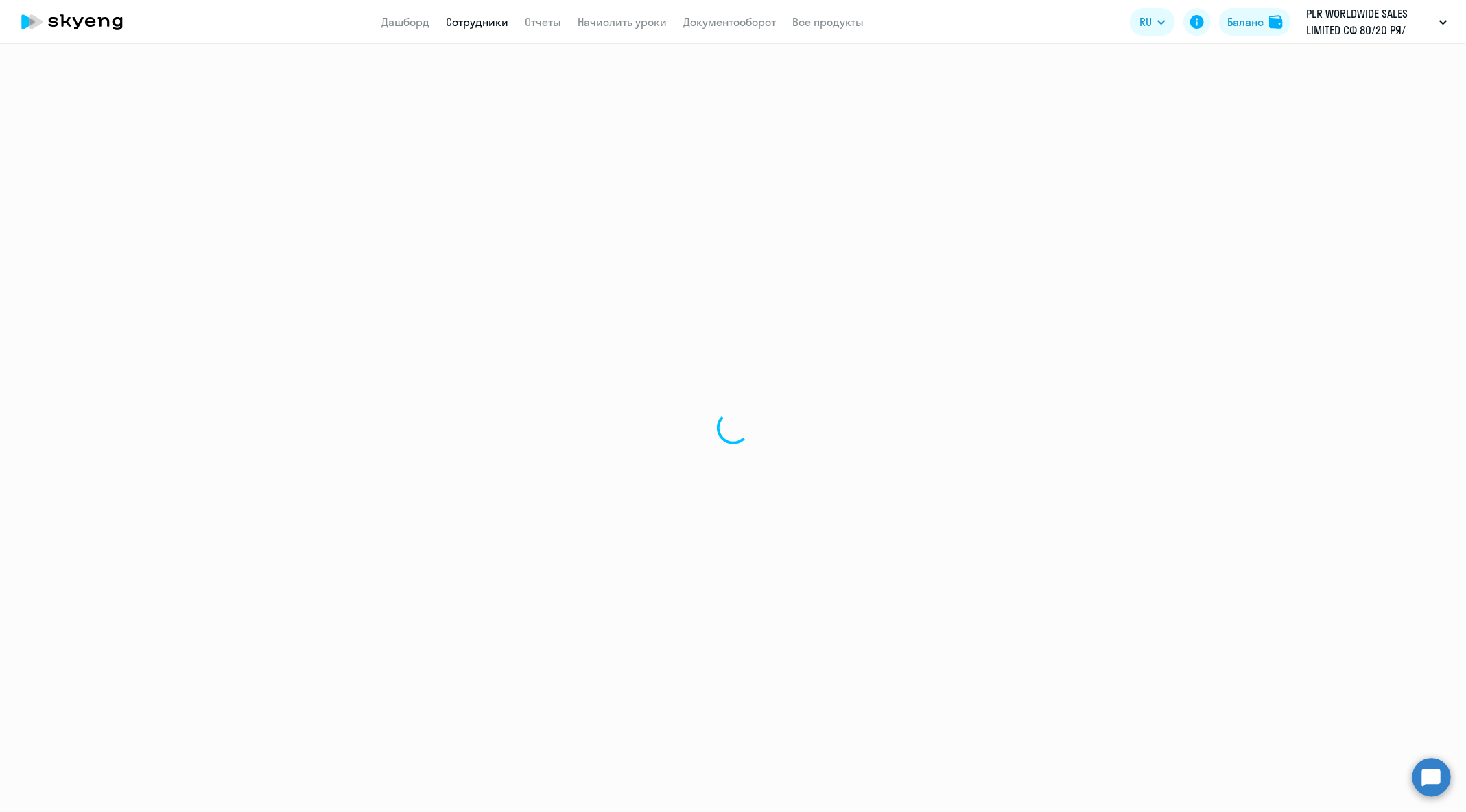
select select "30"
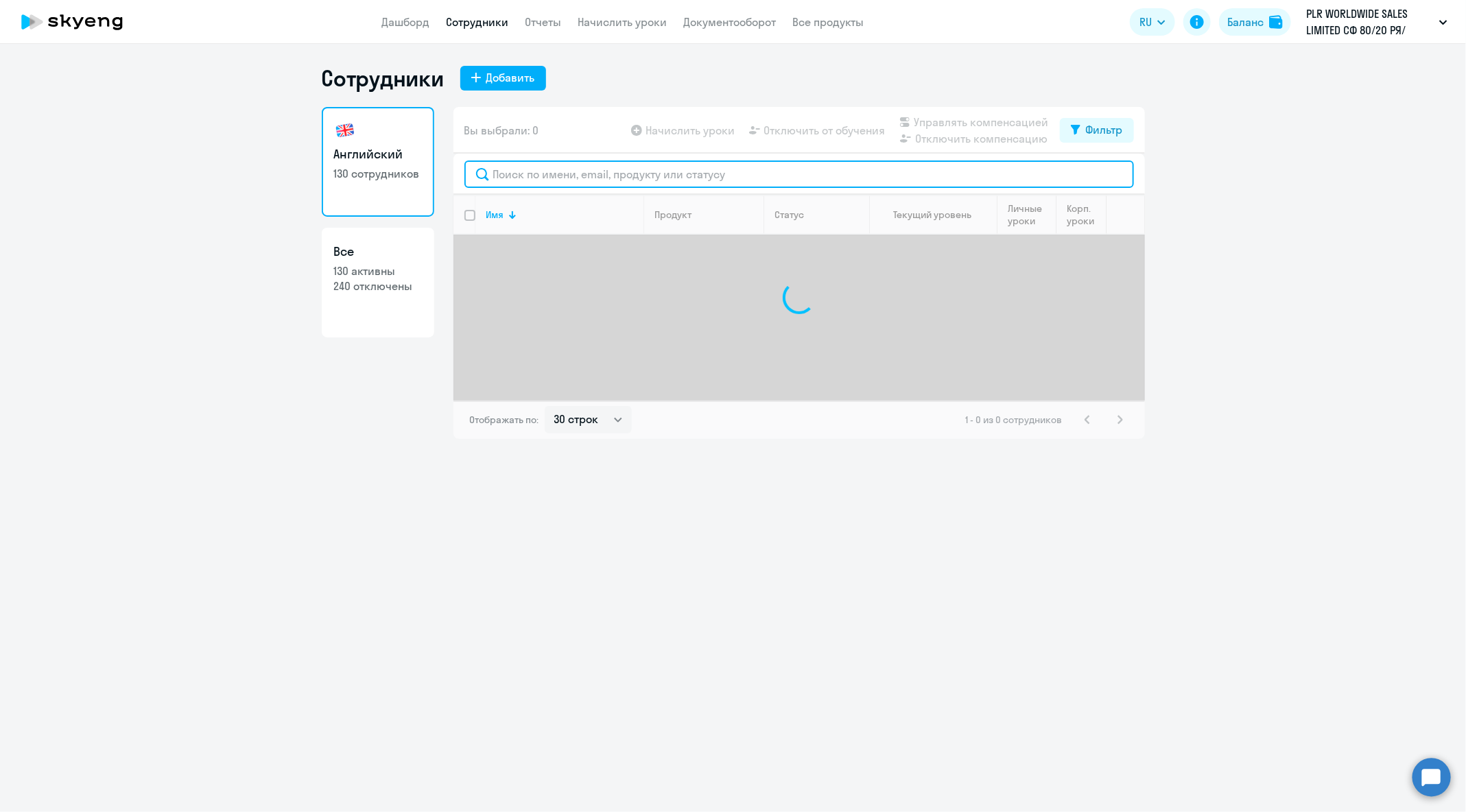
click at [630, 176] on input "text" at bounding box center [799, 174] width 670 height 27
paste input "anastasiia.kapinos@playrix.com"
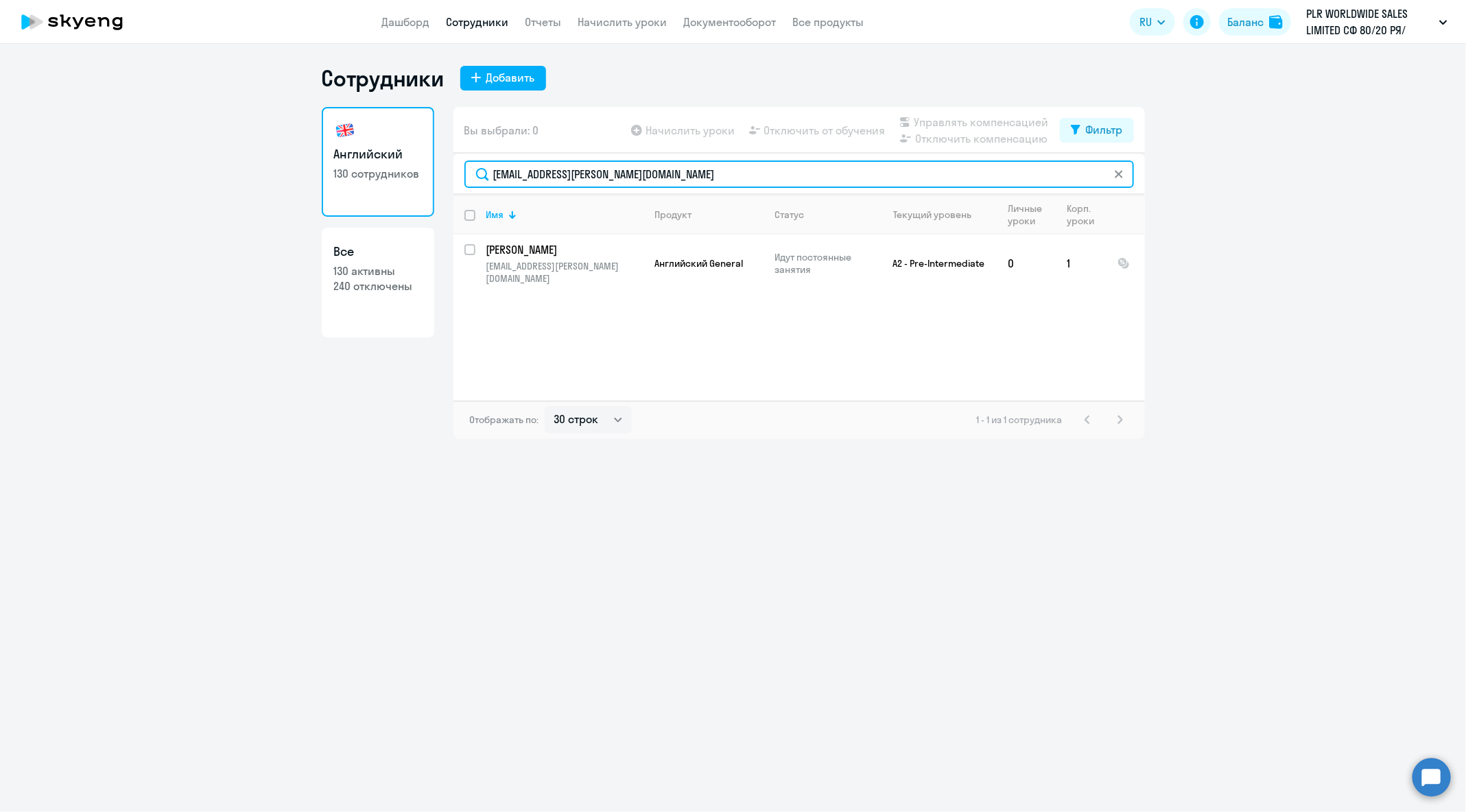
type input "anastasiia.kapinos@playrix.com"
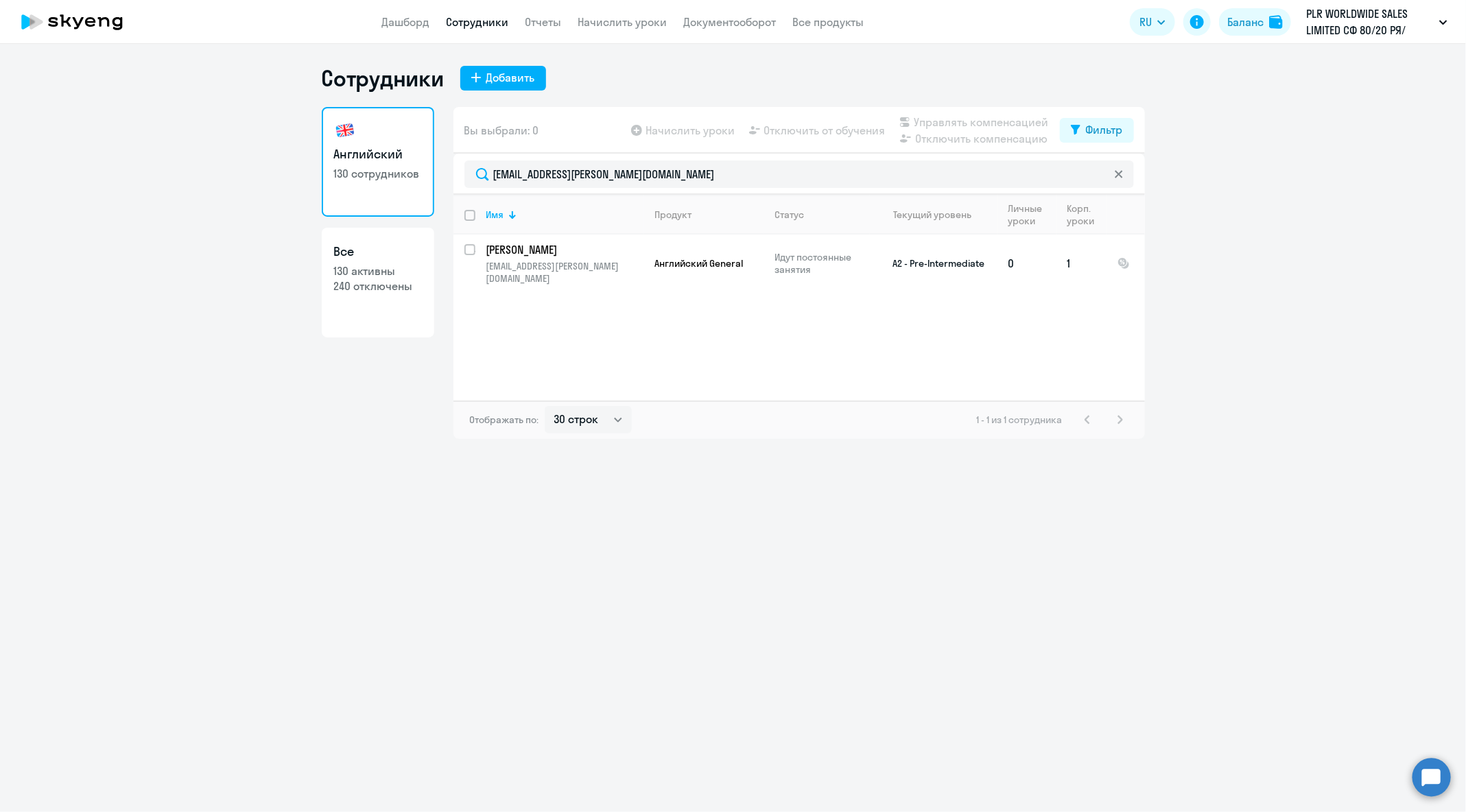
click at [467, 249] on input "select row 15711307" at bounding box center [478, 258] width 27 height 27
checkbox input "true"
click at [467, 249] on input "select row 15711307" at bounding box center [478, 258] width 27 height 27
checkbox input "false"
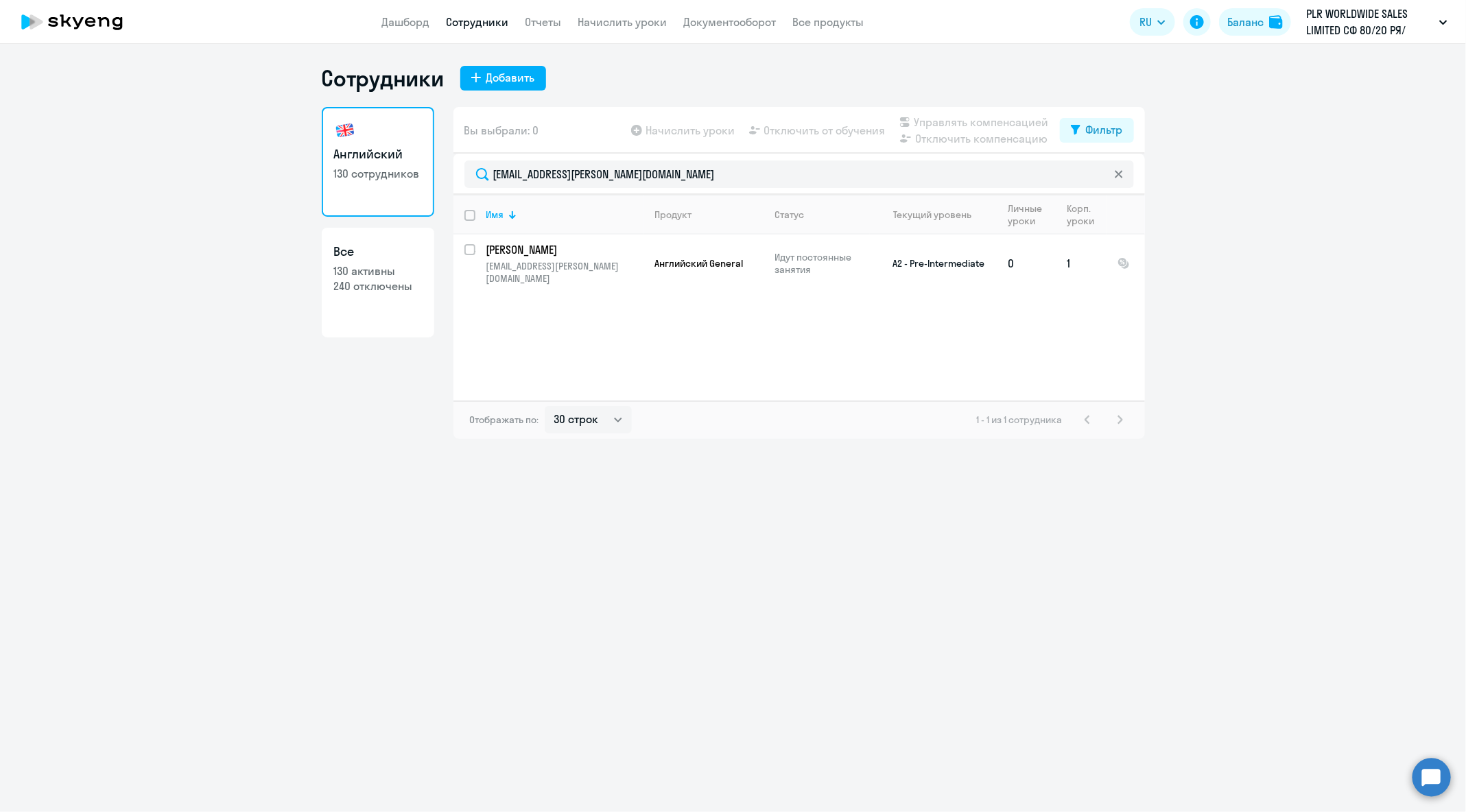
checkbox input "false"
click at [468, 247] on input "select row 15711307" at bounding box center [478, 258] width 27 height 27
checkbox input "true"
click at [865, 134] on span "Отключить от обучения" at bounding box center [825, 130] width 121 height 17
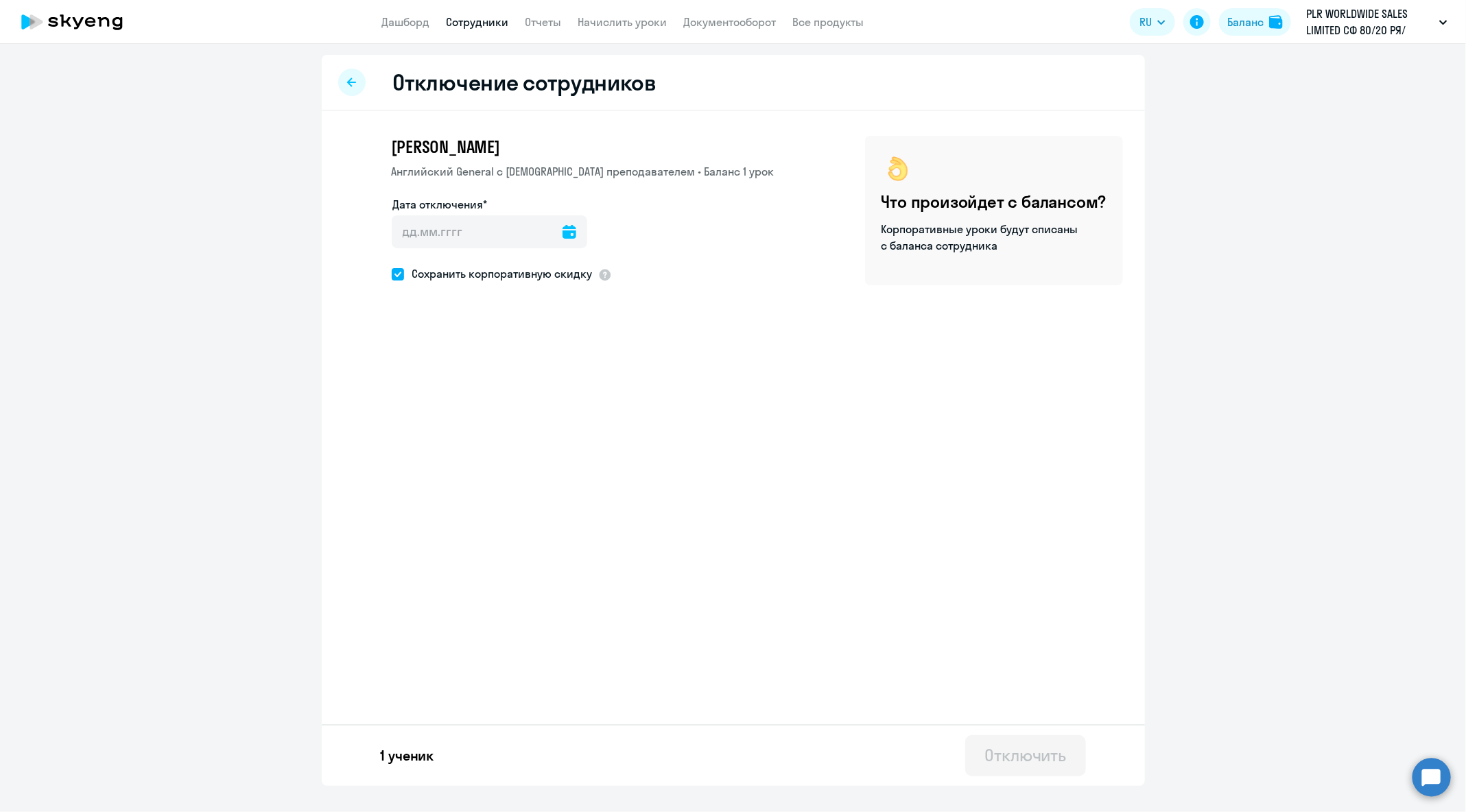
click at [562, 232] on icon at bounding box center [569, 232] width 14 height 14
click at [466, 411] on span "20" at bounding box center [466, 419] width 25 height 25
type input "20.08.2025"
type input "20.8.2025"
click at [1005, 761] on div "Отключить" at bounding box center [1025, 755] width 82 height 22
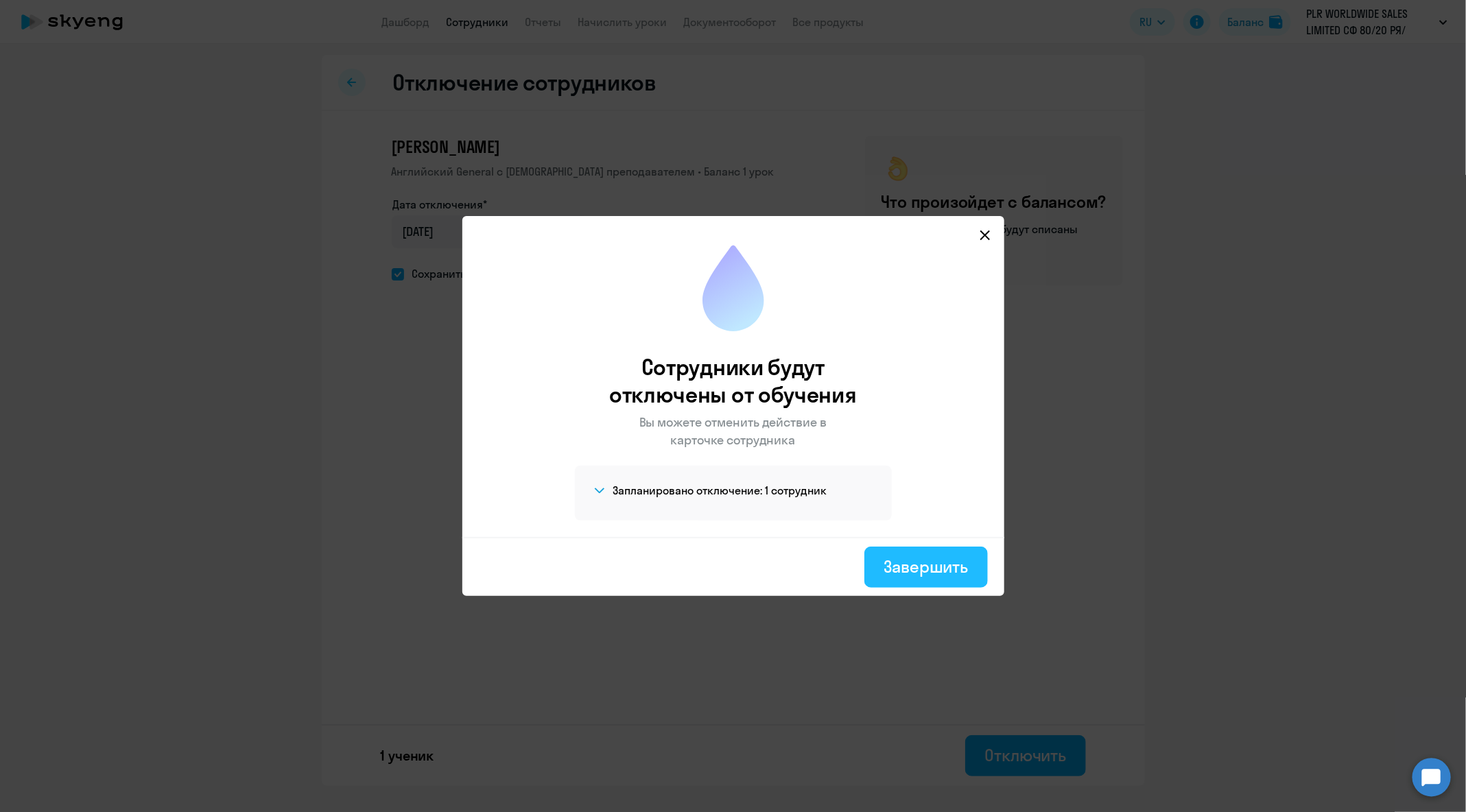
click at [905, 562] on div "Завершить" at bounding box center [925, 567] width 84 height 22
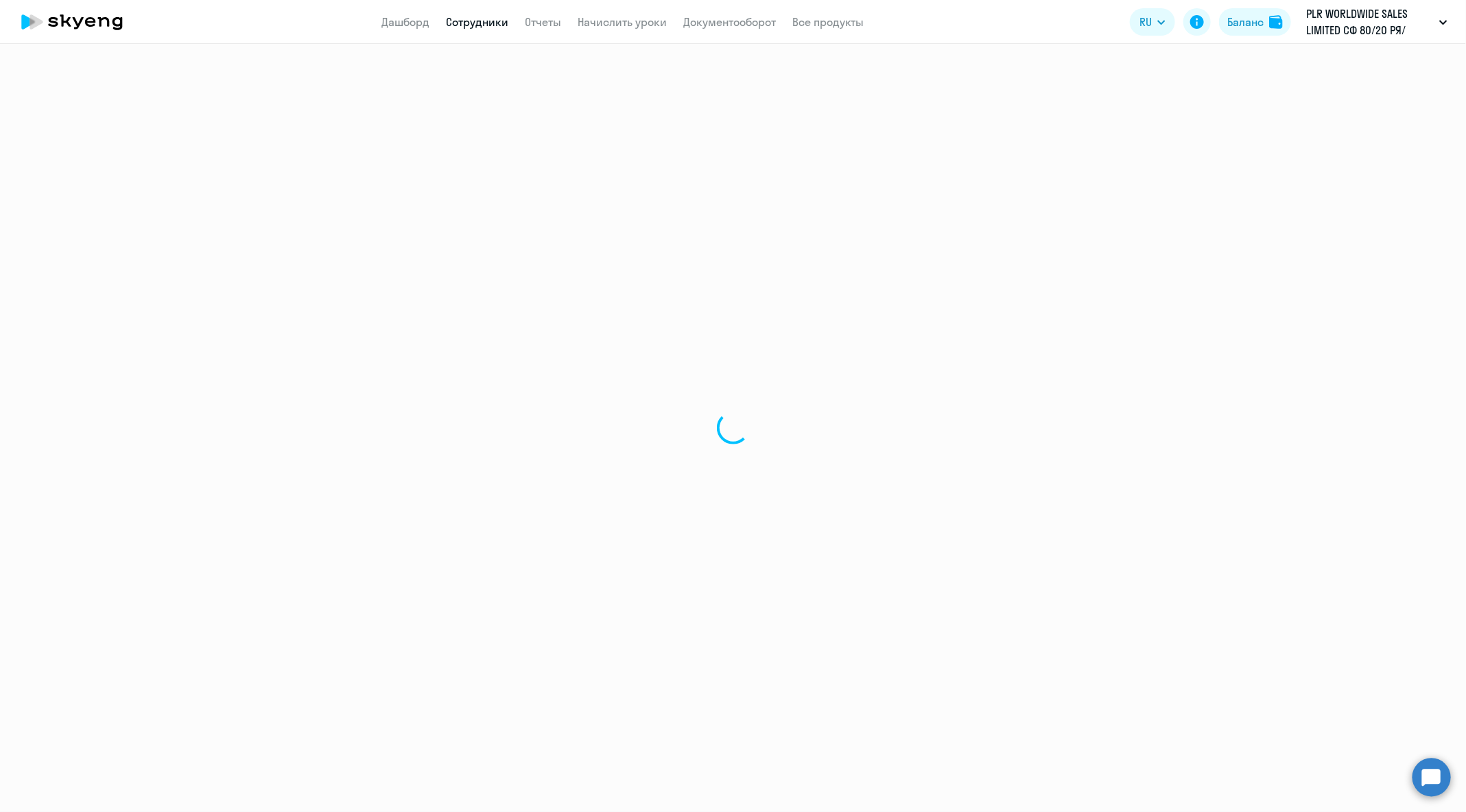
select select "30"
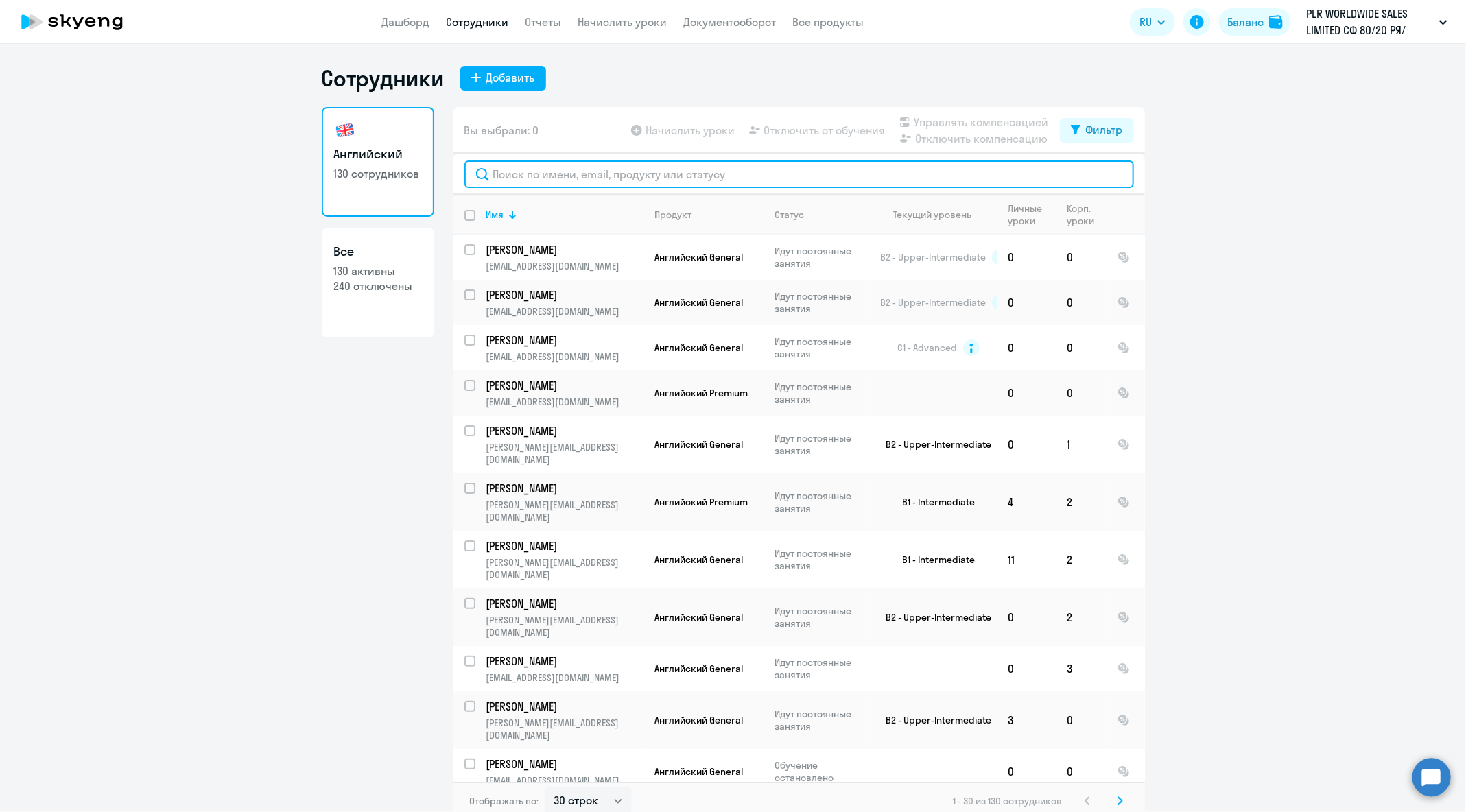
click at [799, 180] on input "text" at bounding box center [799, 174] width 670 height 27
paste input "ekaterina.putyato@playrix.com"
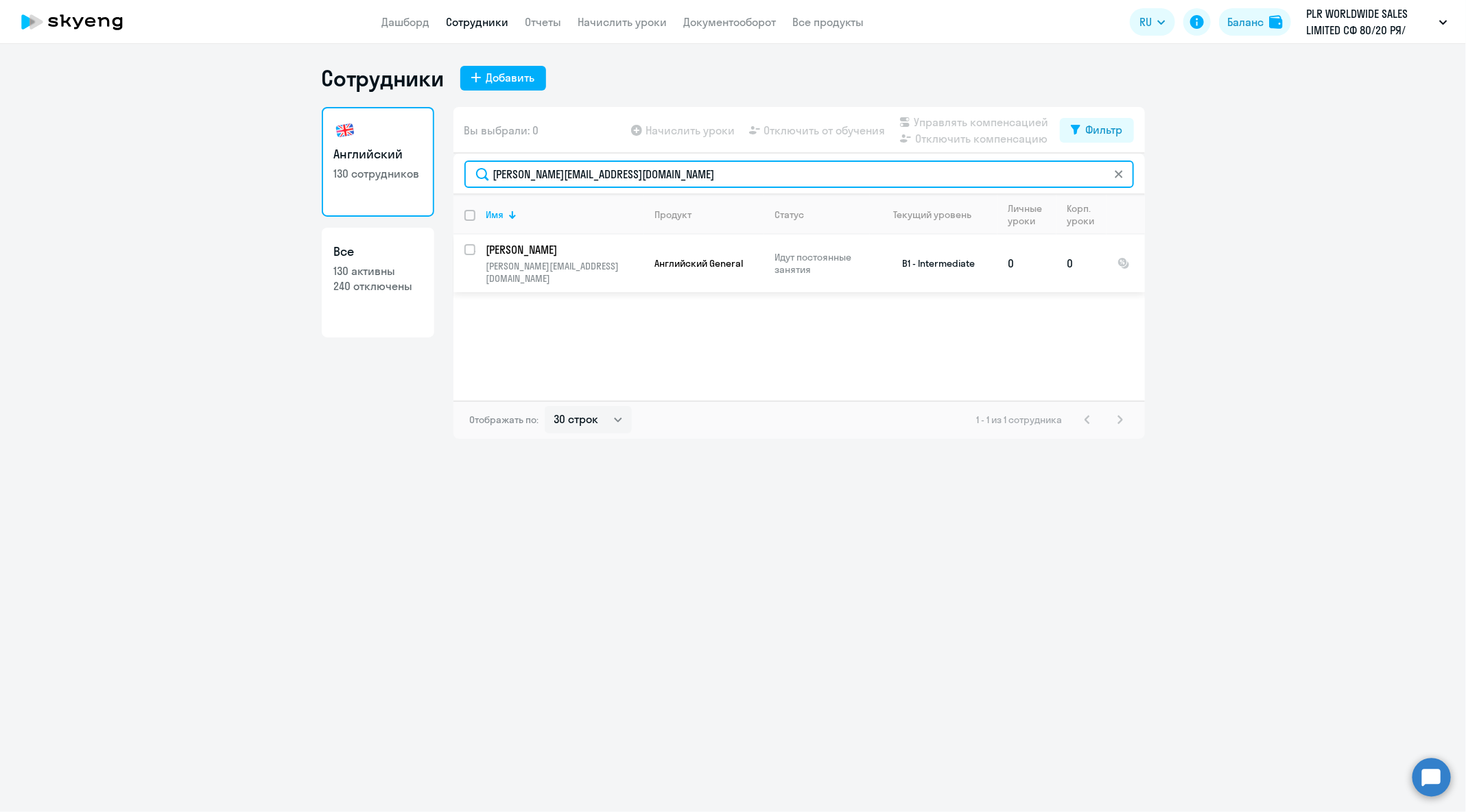
type input "ekaterina.putyato@playrix.com"
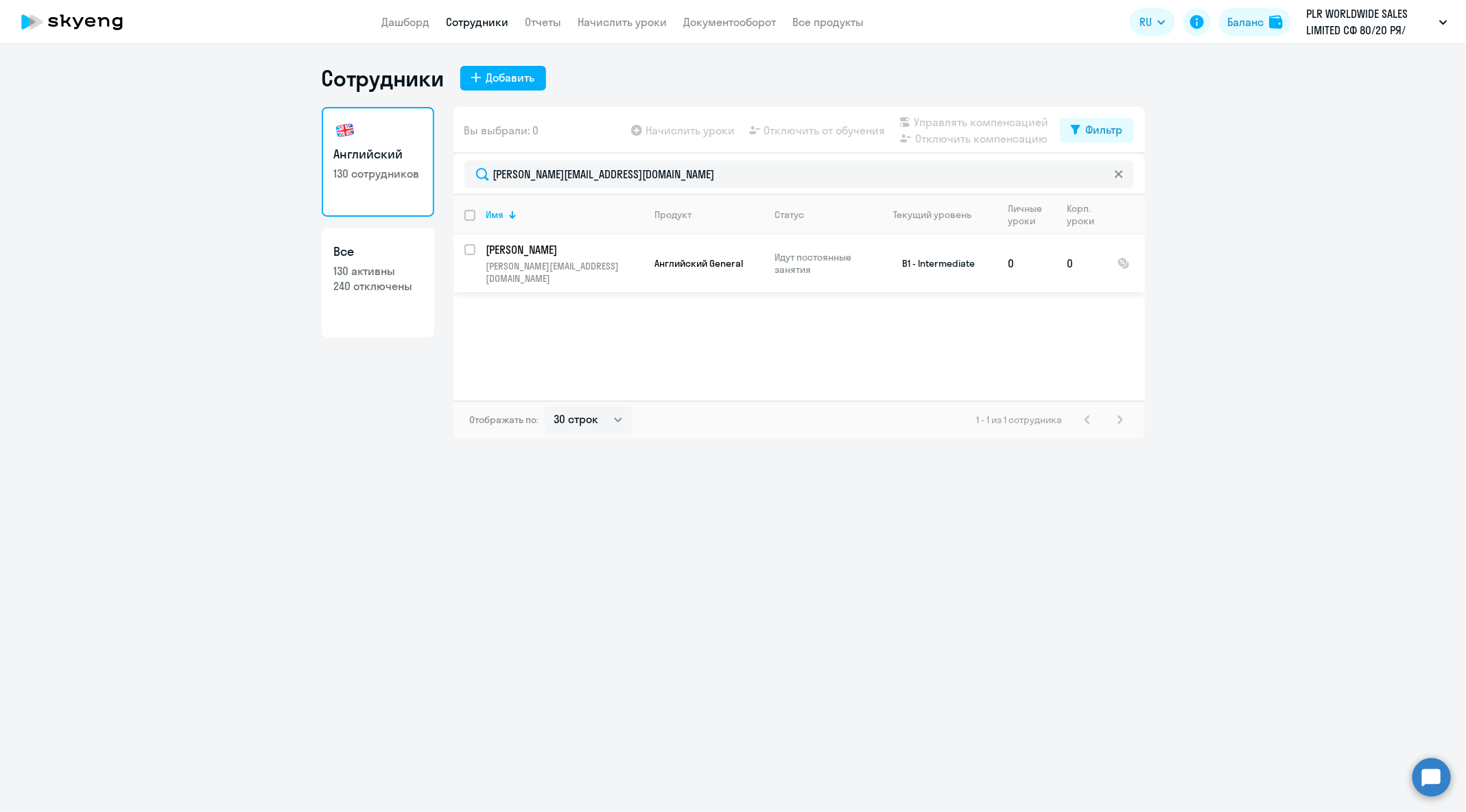
click at [467, 250] on input "select row 10049738" at bounding box center [478, 258] width 27 height 27
checkbox input "true"
click at [871, 129] on span "Отключить от обучения" at bounding box center [825, 130] width 121 height 17
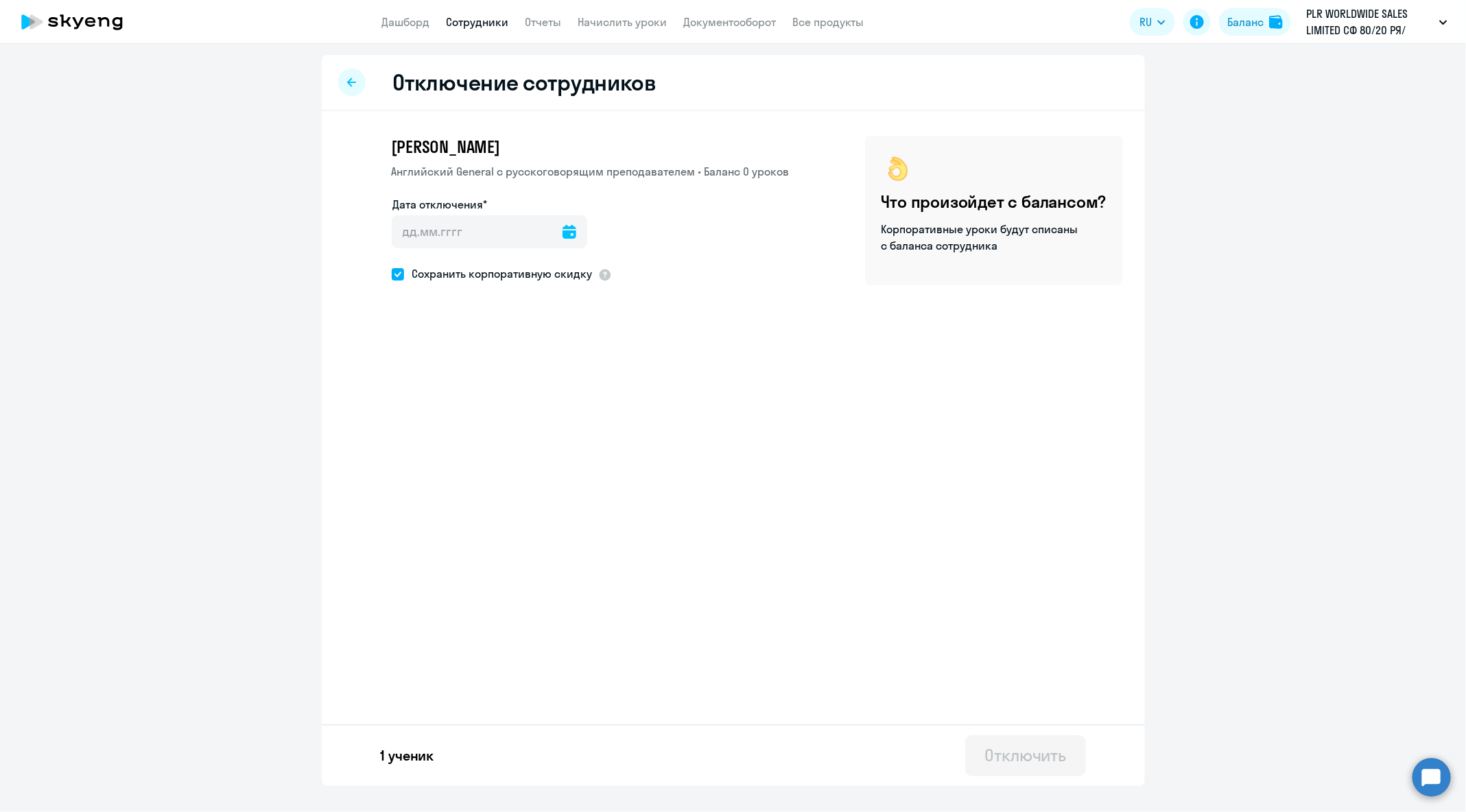
click at [562, 245] on div at bounding box center [569, 232] width 14 height 33
click at [562, 235] on icon at bounding box center [569, 232] width 14 height 14
click at [487, 418] on span "21" at bounding box center [493, 419] width 25 height 25
type input "21.08.2025"
type input "21.8.2025"
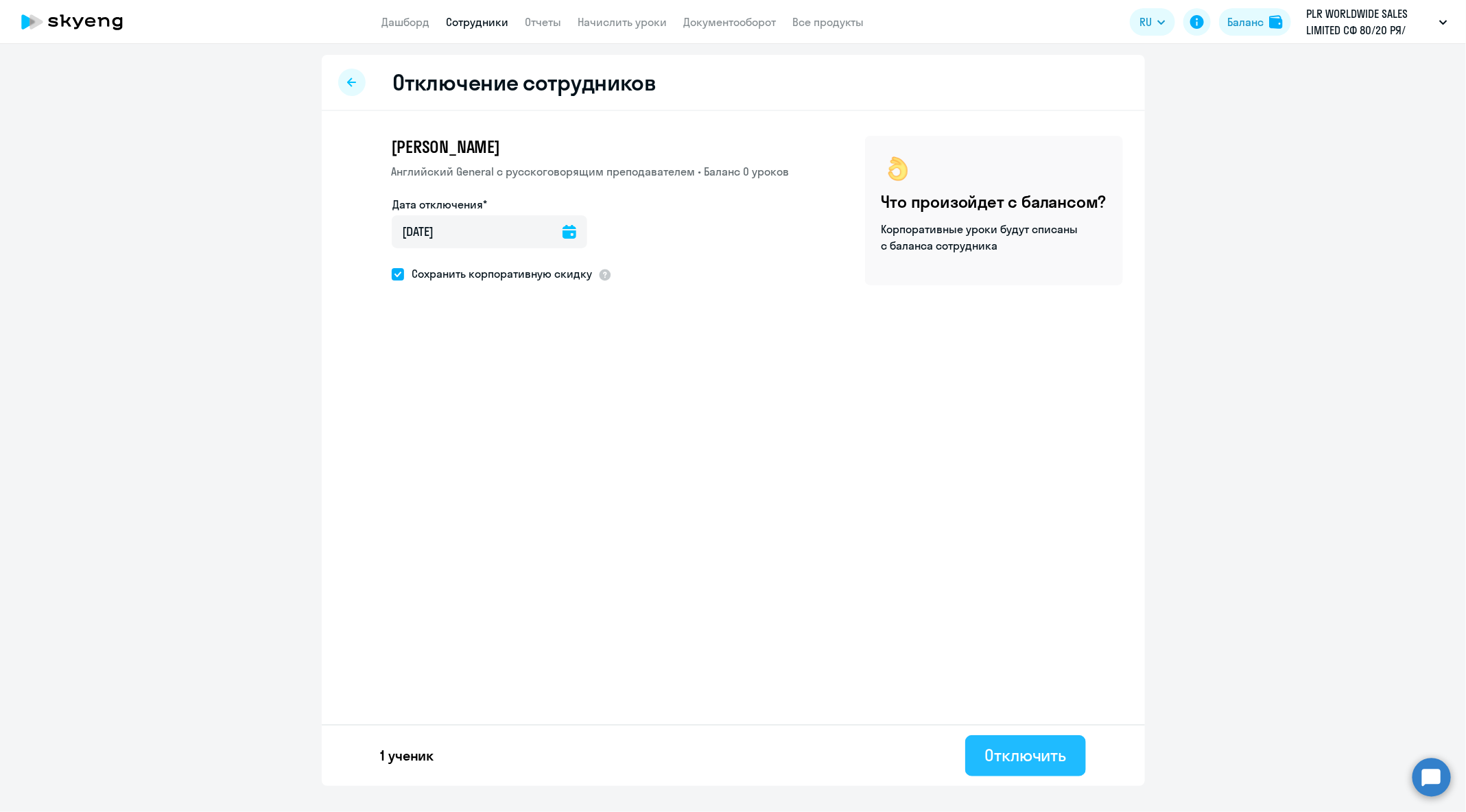
click at [1029, 764] on div "Отключить" at bounding box center [1025, 755] width 82 height 22
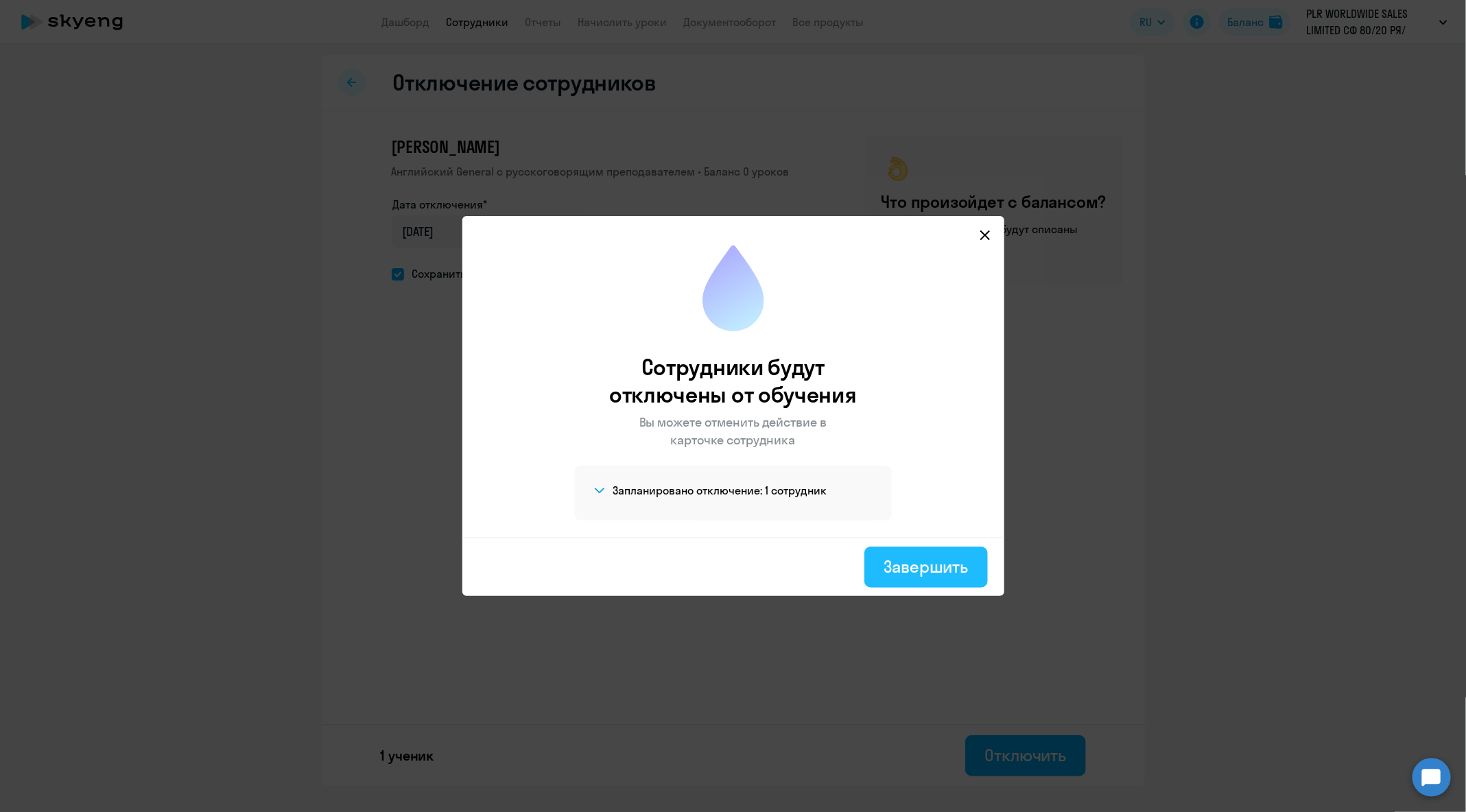
click at [905, 571] on div "Завершить" at bounding box center [925, 567] width 84 height 22
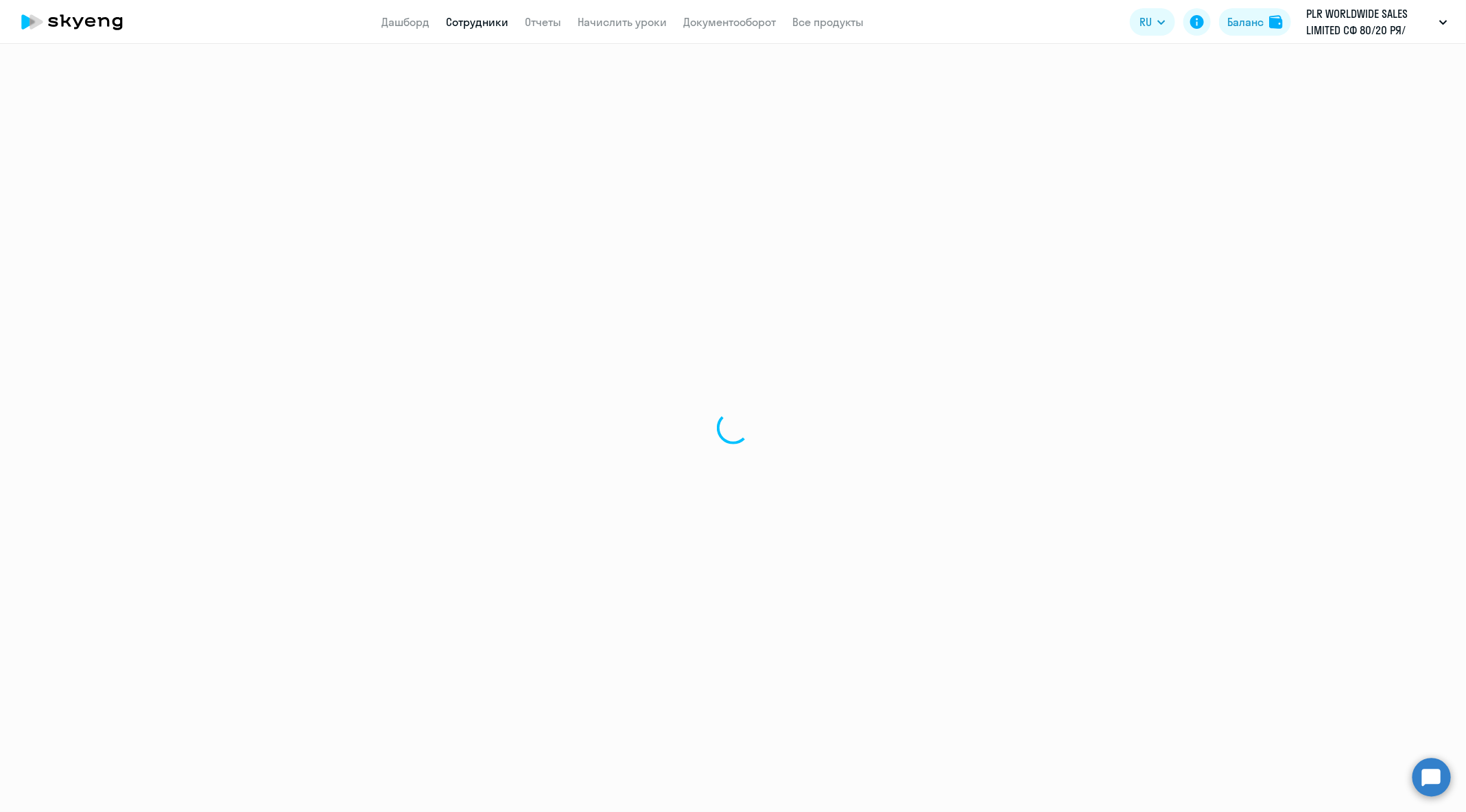
select select "30"
